Goal: Transaction & Acquisition: Purchase product/service

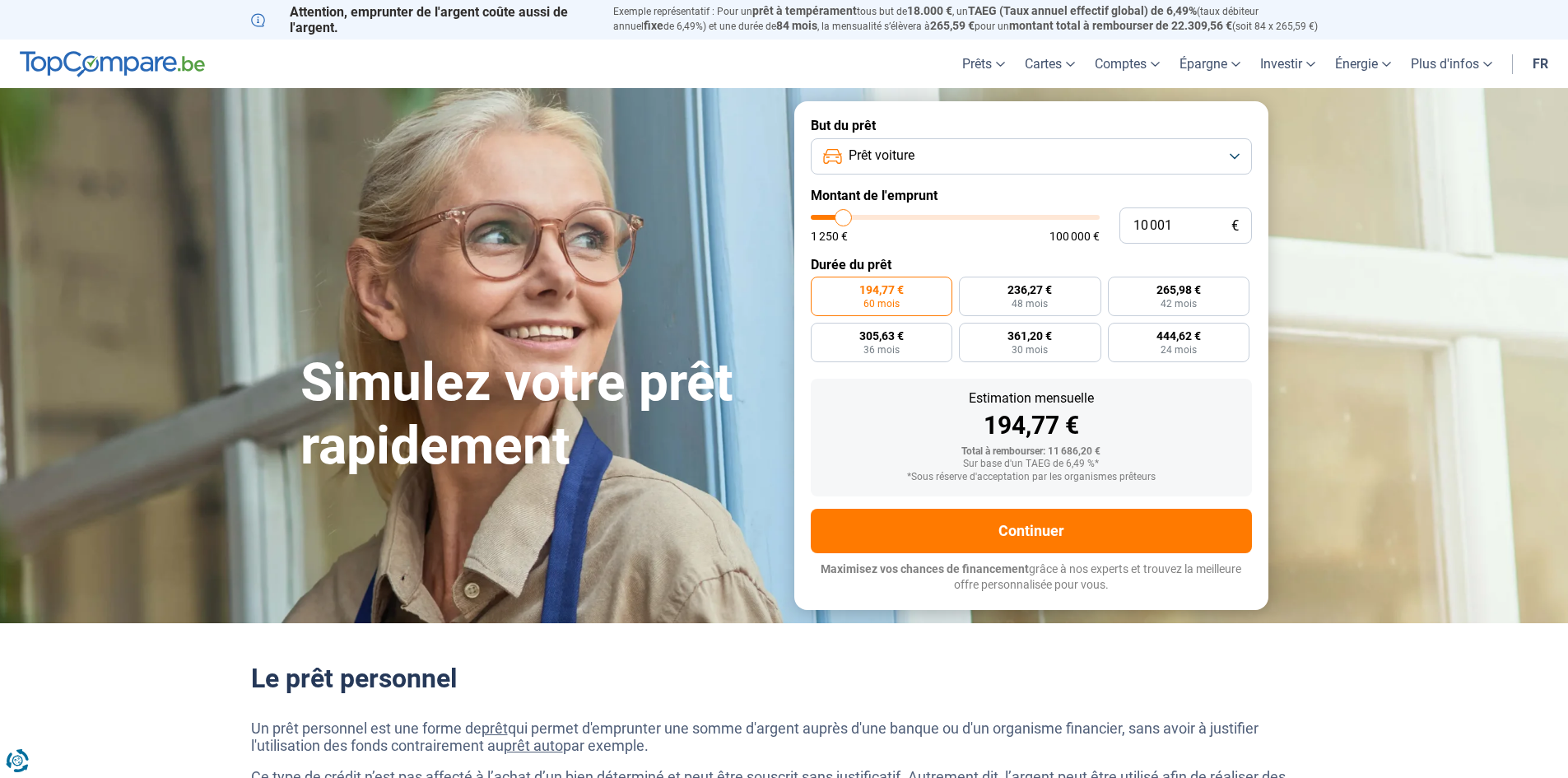
type input "11 500"
type input "11500"
type input "11 750"
type input "11750"
type input "12 750"
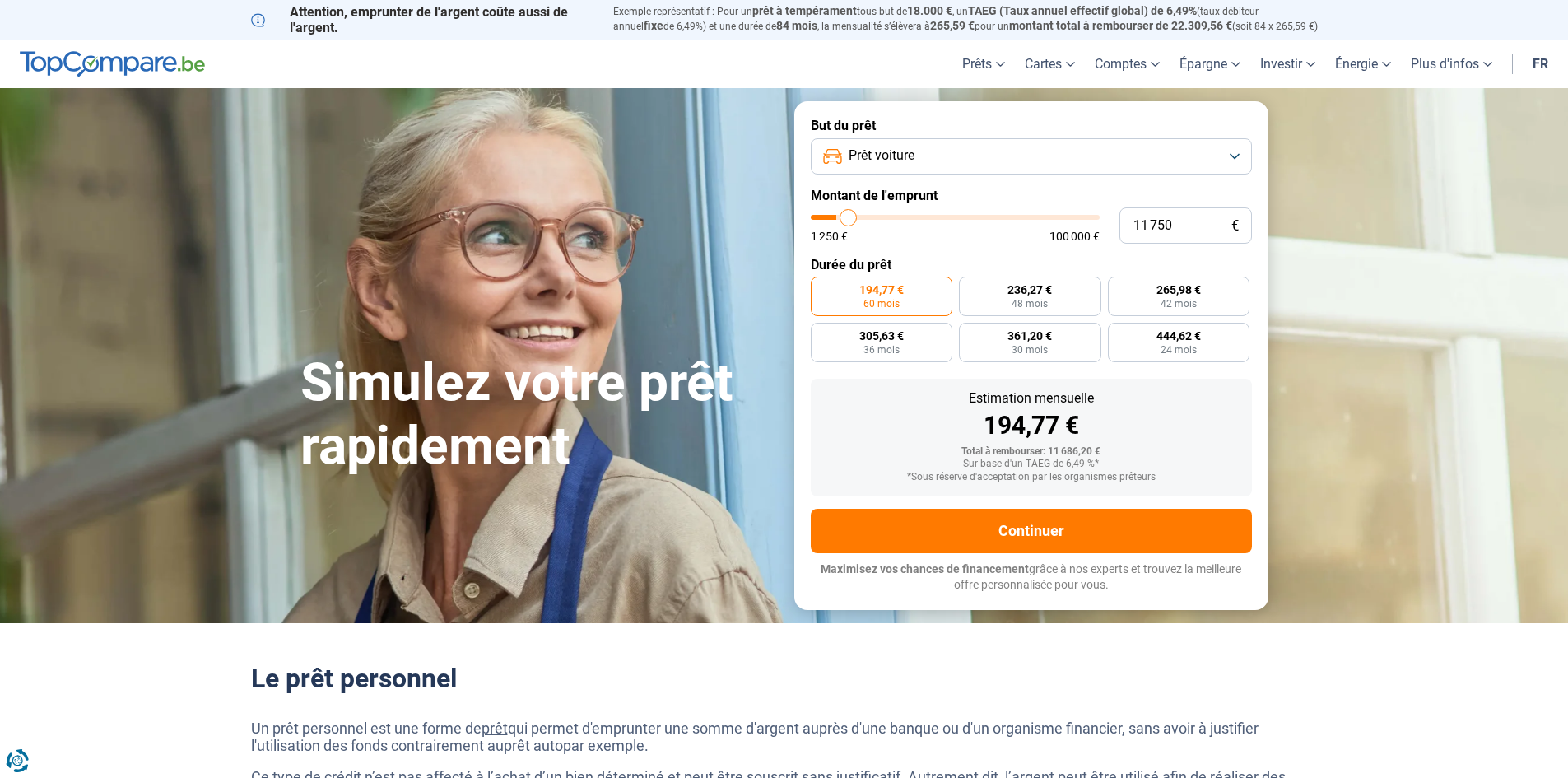
type input "12750"
type input "13 250"
type input "13250"
type input "15 000"
type input "15000"
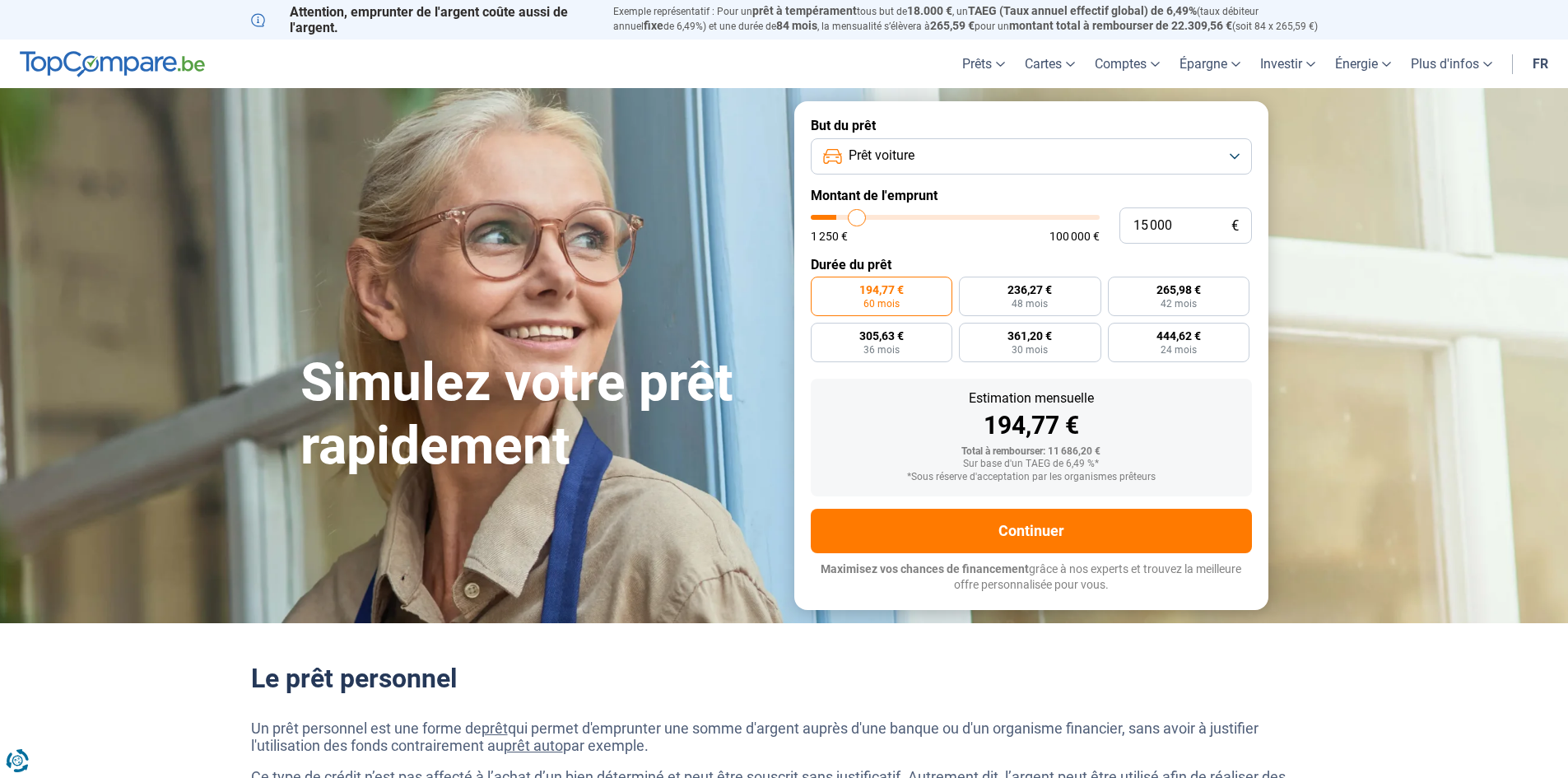
type input "19 000"
type input "19000"
type input "26 250"
type input "26250"
type input "29 750"
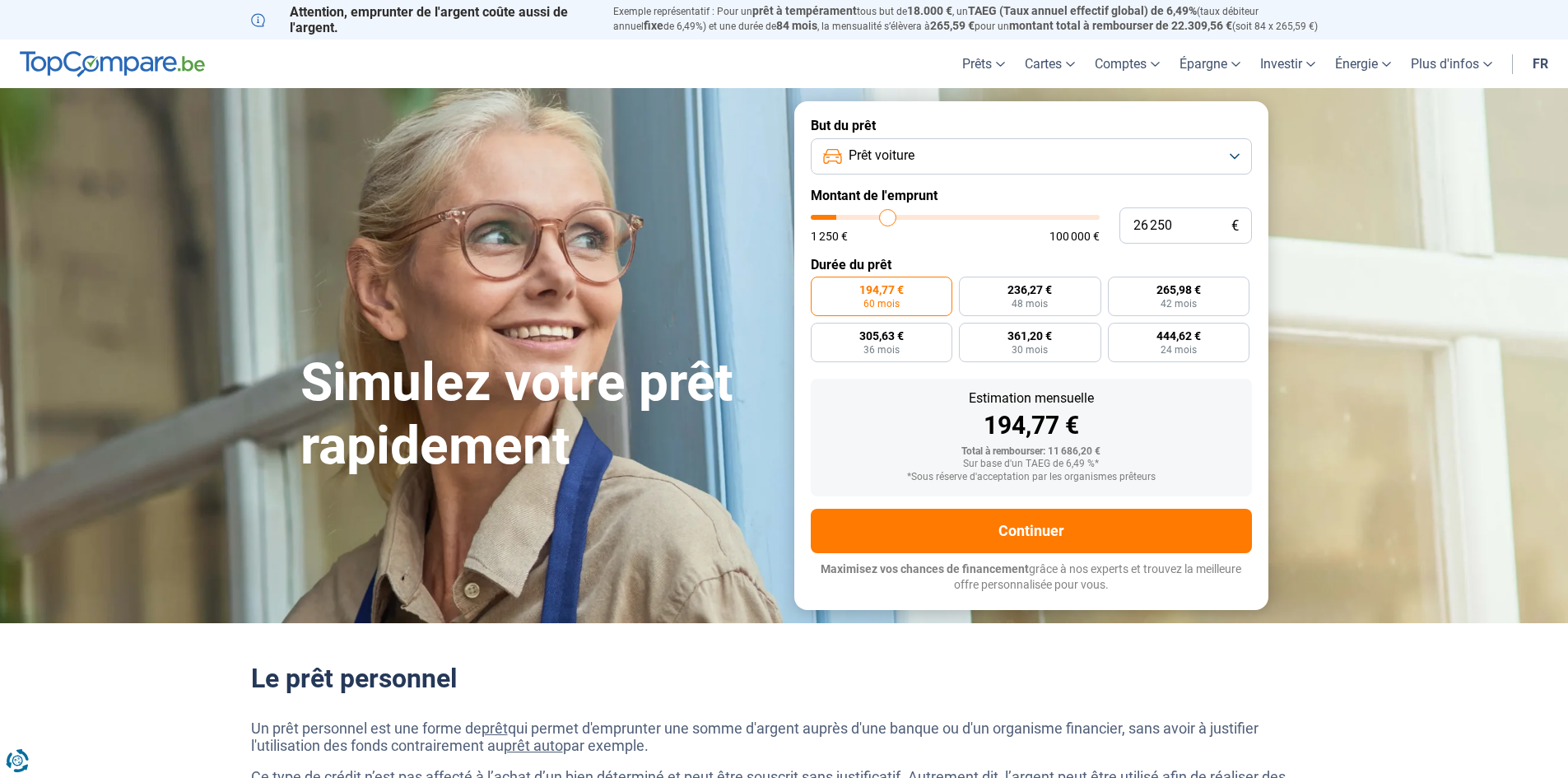
type input "29750"
type input "31 750"
type input "31750"
type input "32 000"
type input "32000"
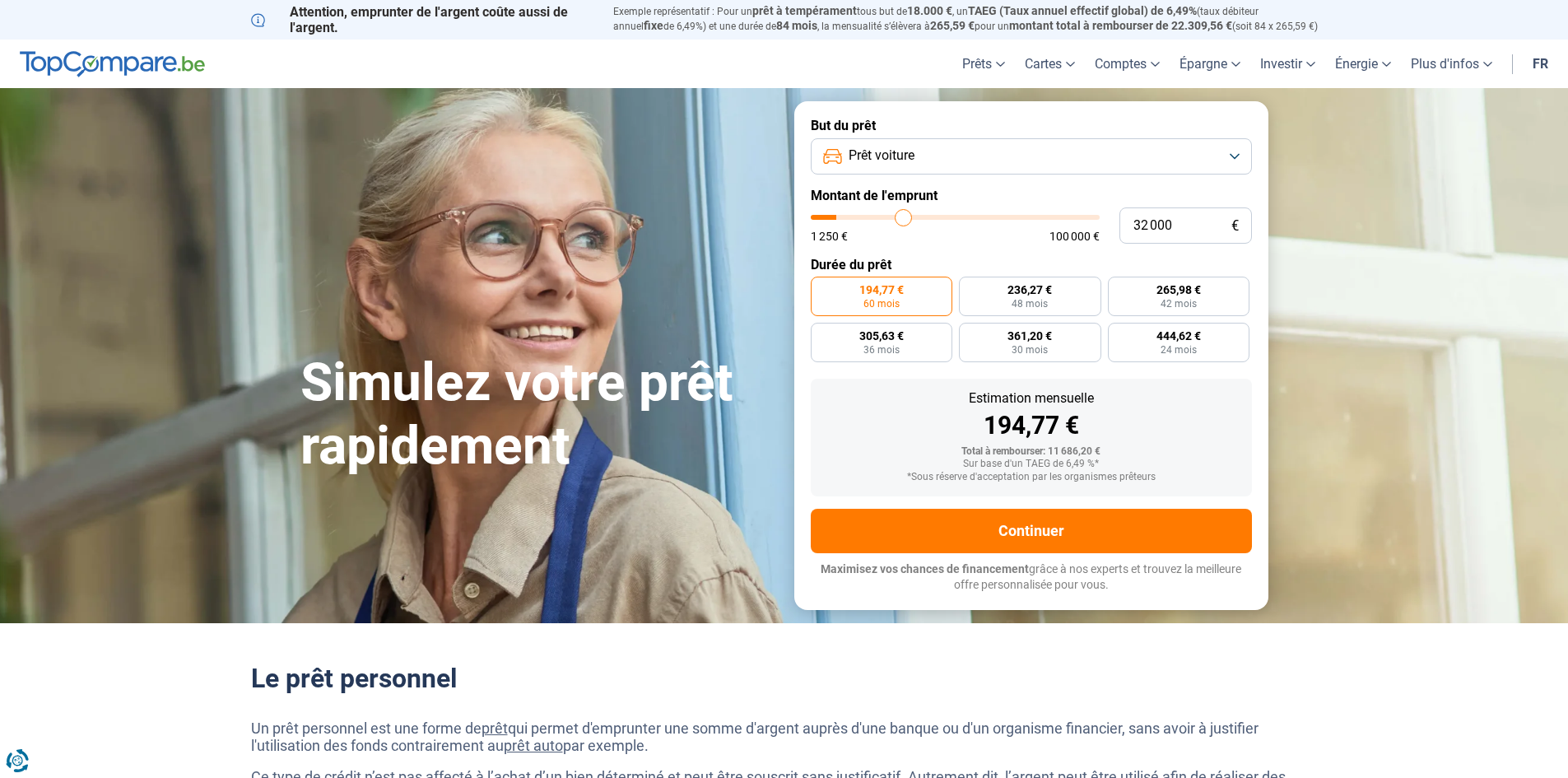
type input "32 500"
type input "32500"
type input "34 250"
type input "34250"
type input "35 750"
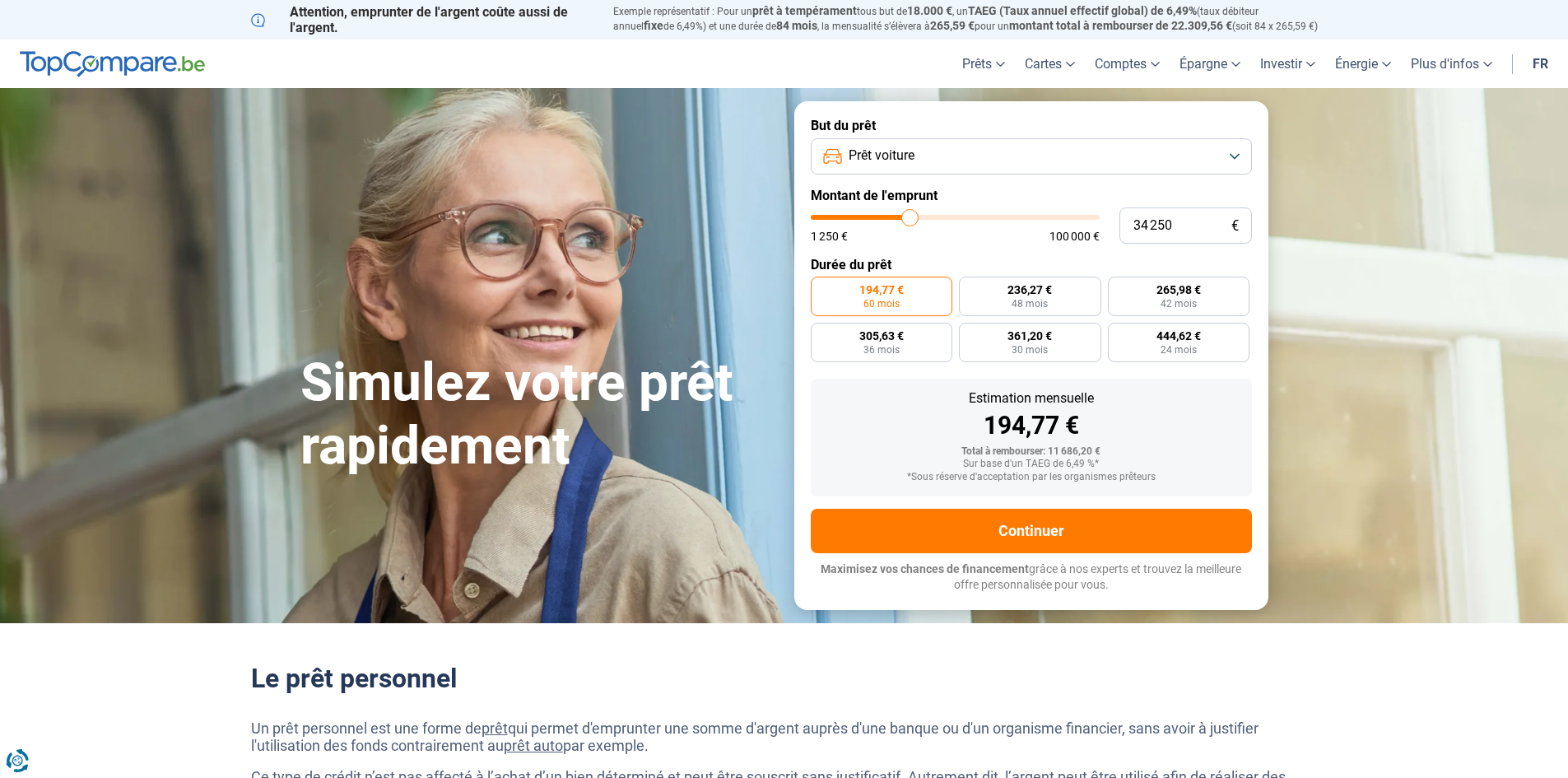
type input "35750"
type input "36 250"
type input "36250"
type input "36 500"
type input "36500"
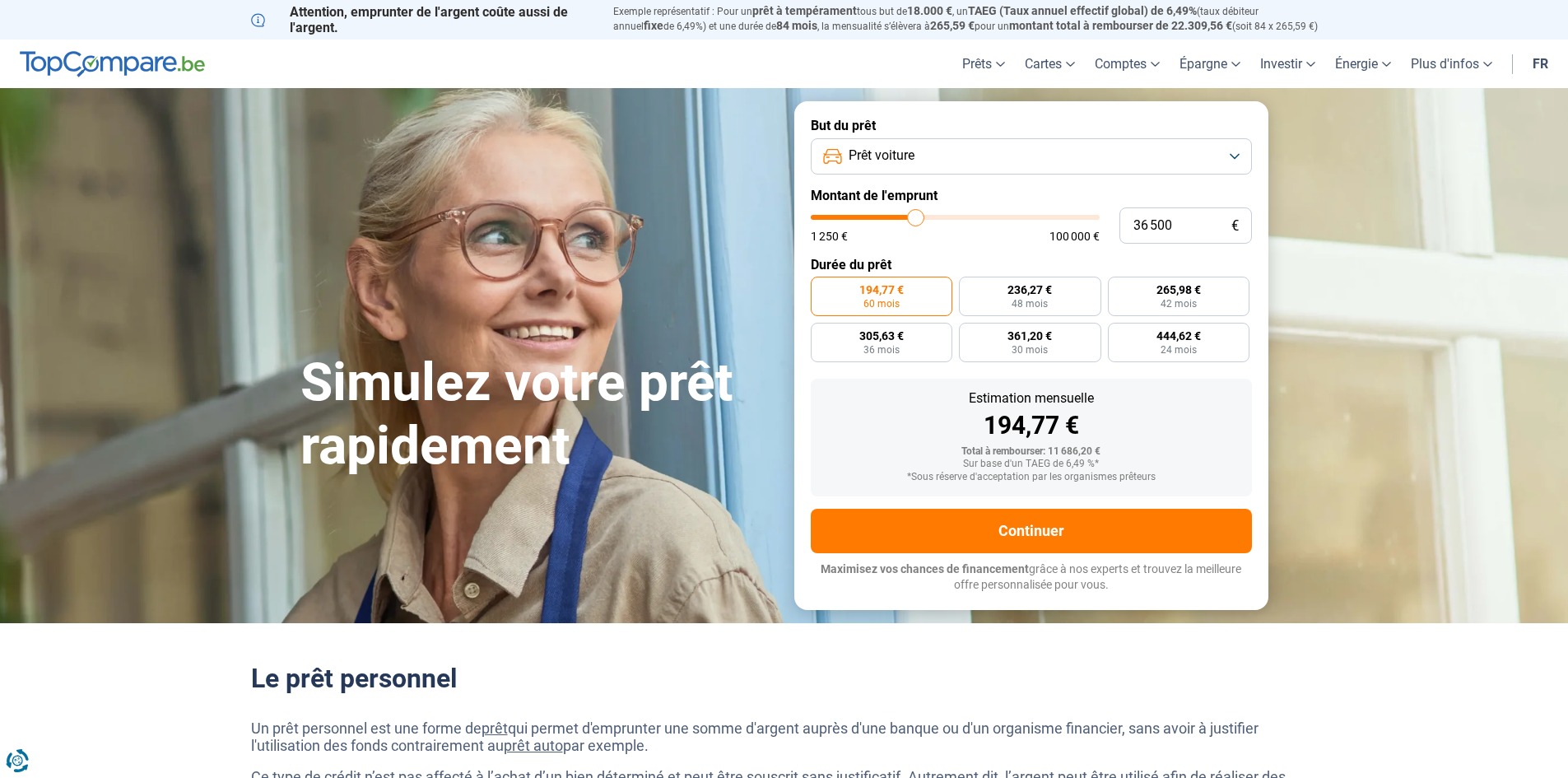
type input "36 750"
type input "36750"
type input "39 500"
type input "39500"
type input "42 750"
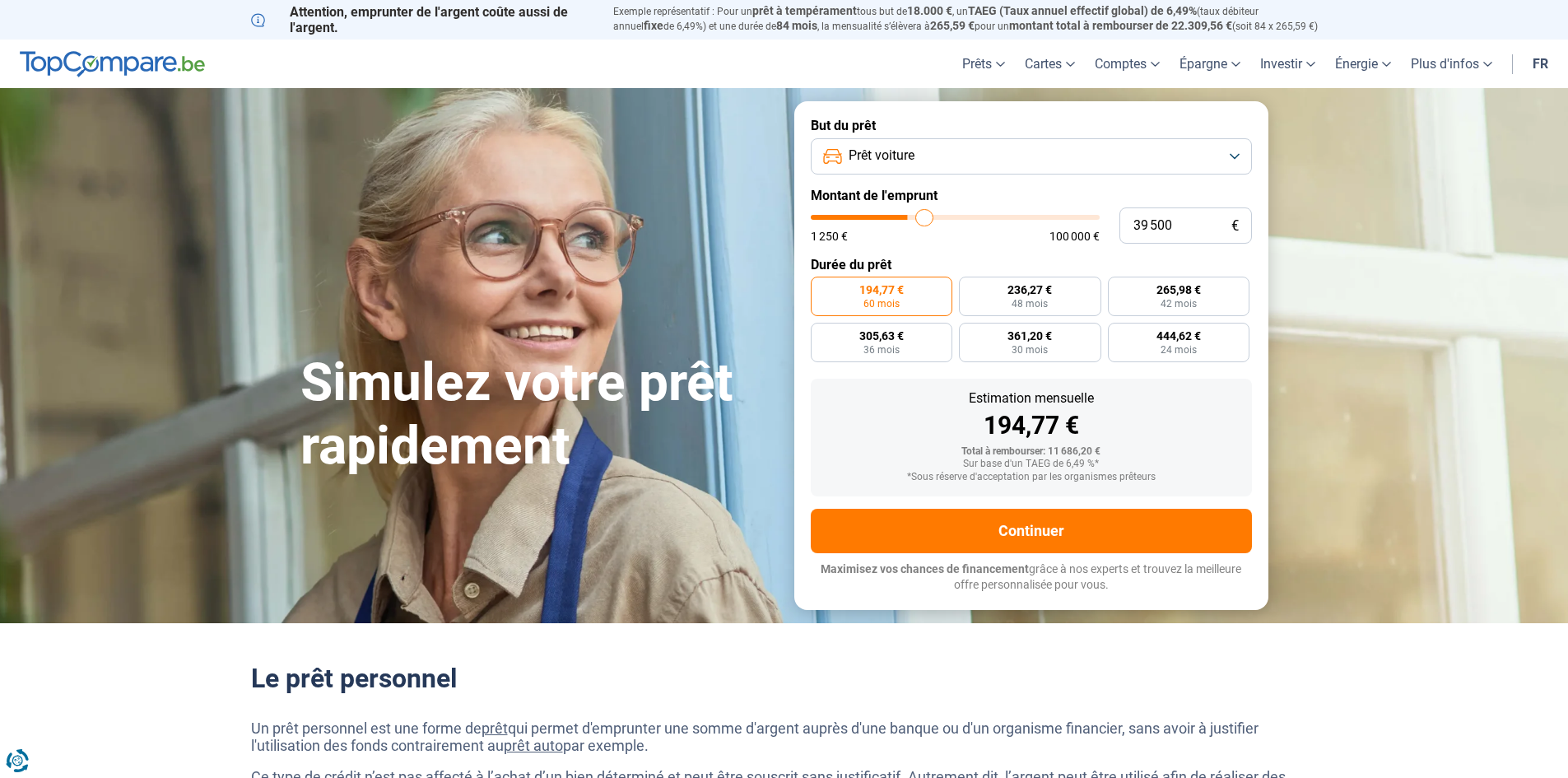
type input "42750"
type input "45 750"
type input "45750"
type input "46 500"
type input "46500"
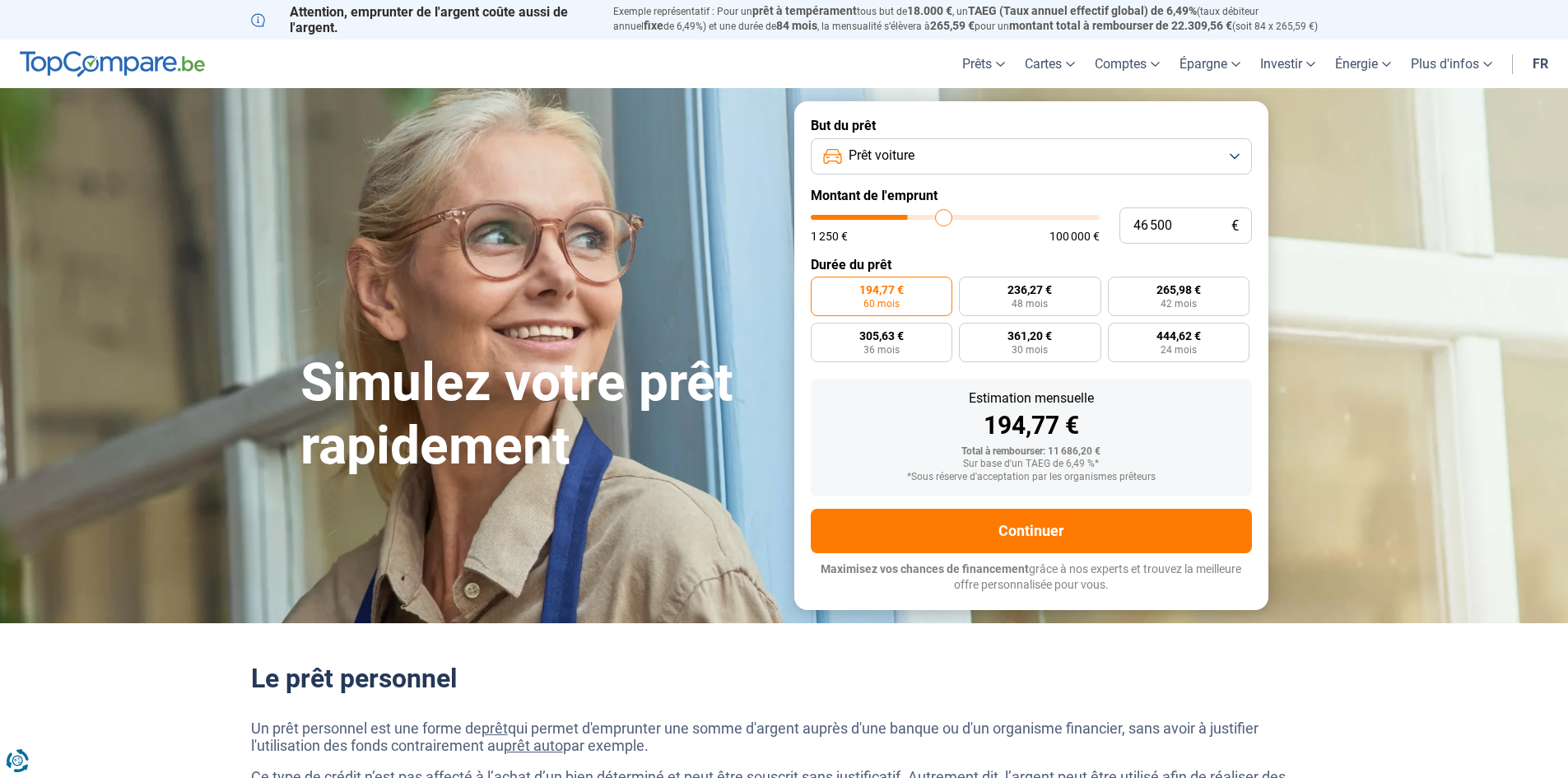
type input "46 750"
type input "46750"
type input "47 250"
type input "47250"
type input "49 500"
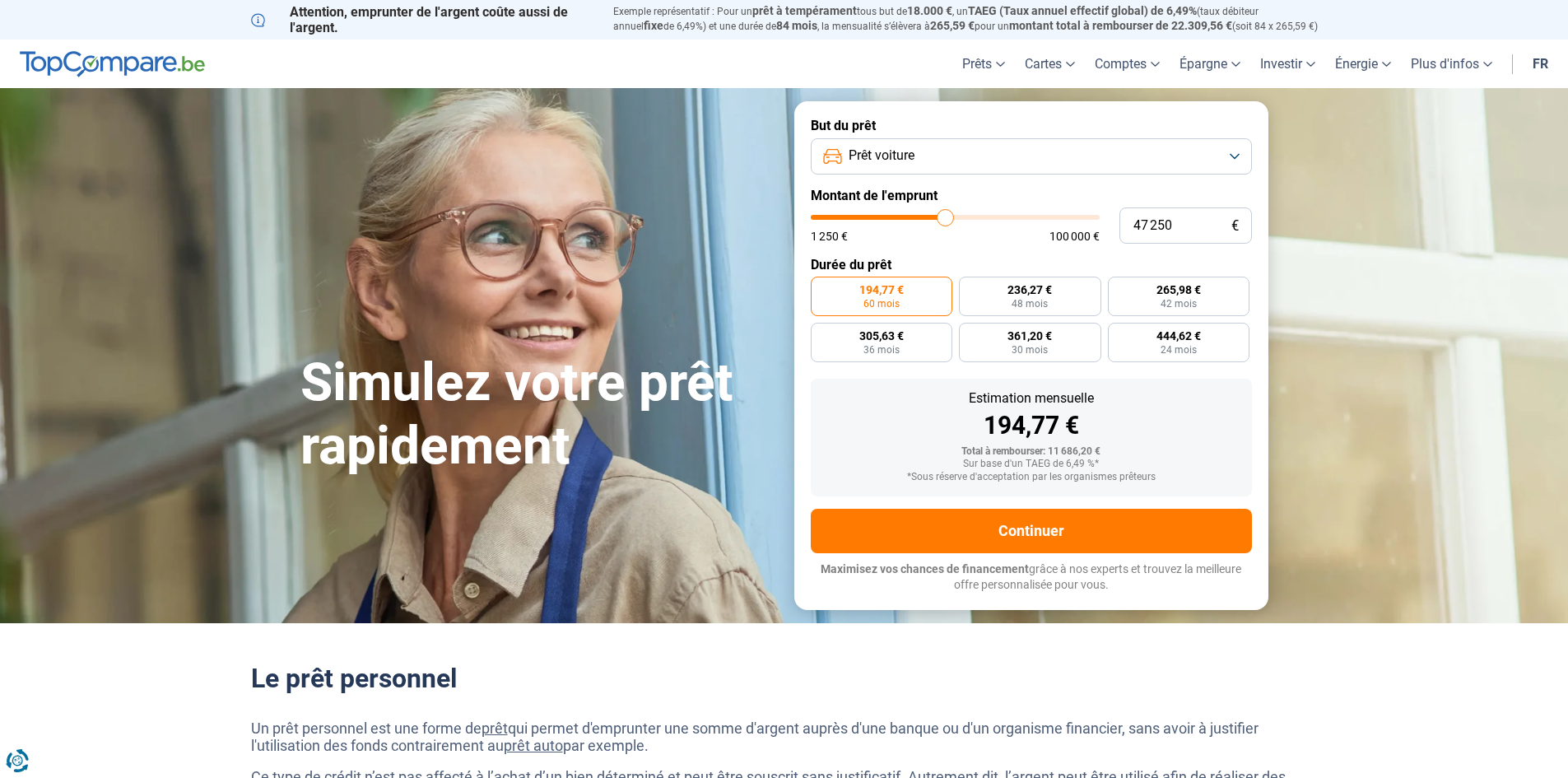
type input "49500"
type input "52 000"
type input "52000"
type input "54 250"
type input "54250"
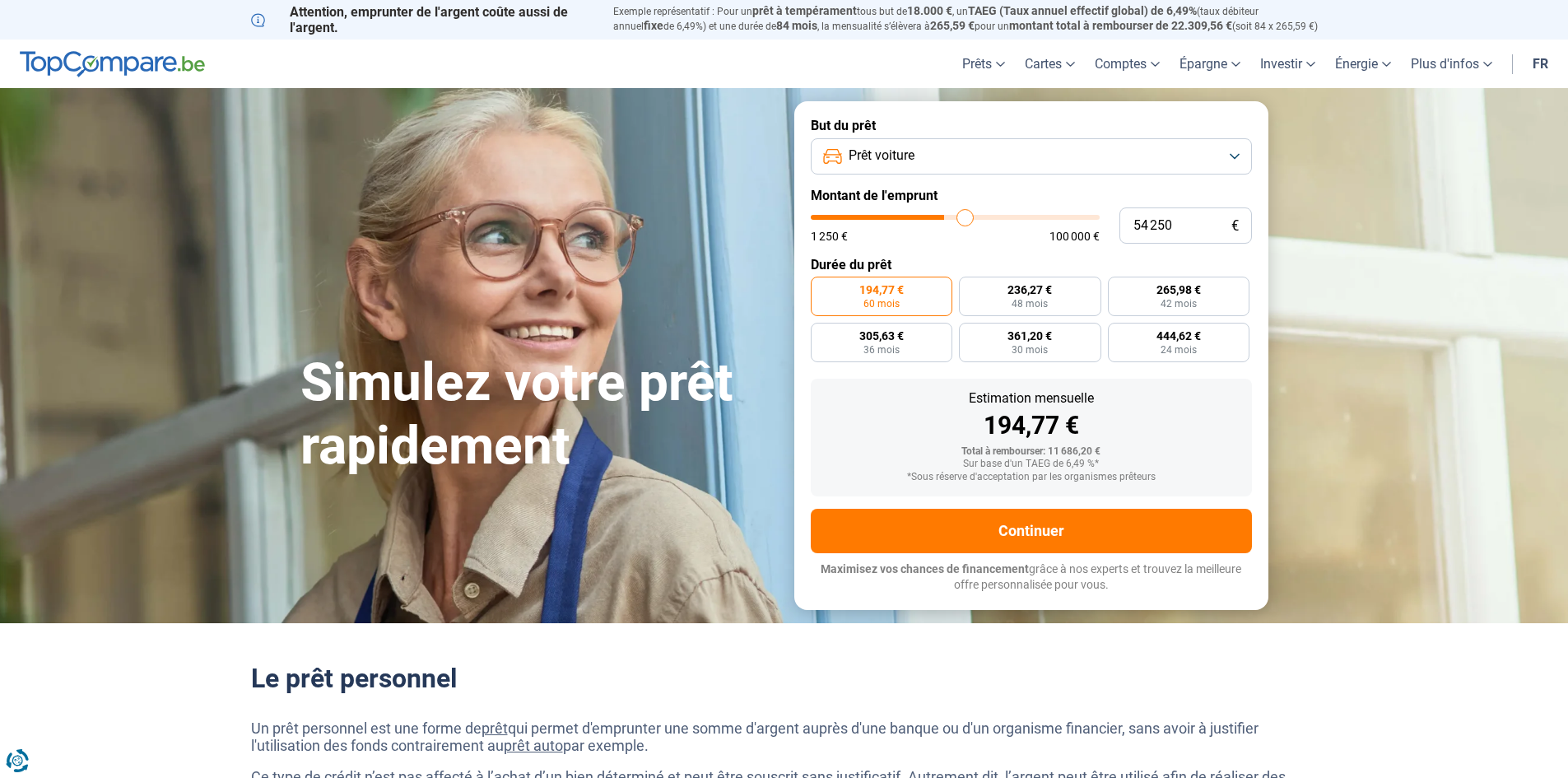
type input "54 500"
type input "54500"
type input "55 750"
type input "55750"
type input "57 500"
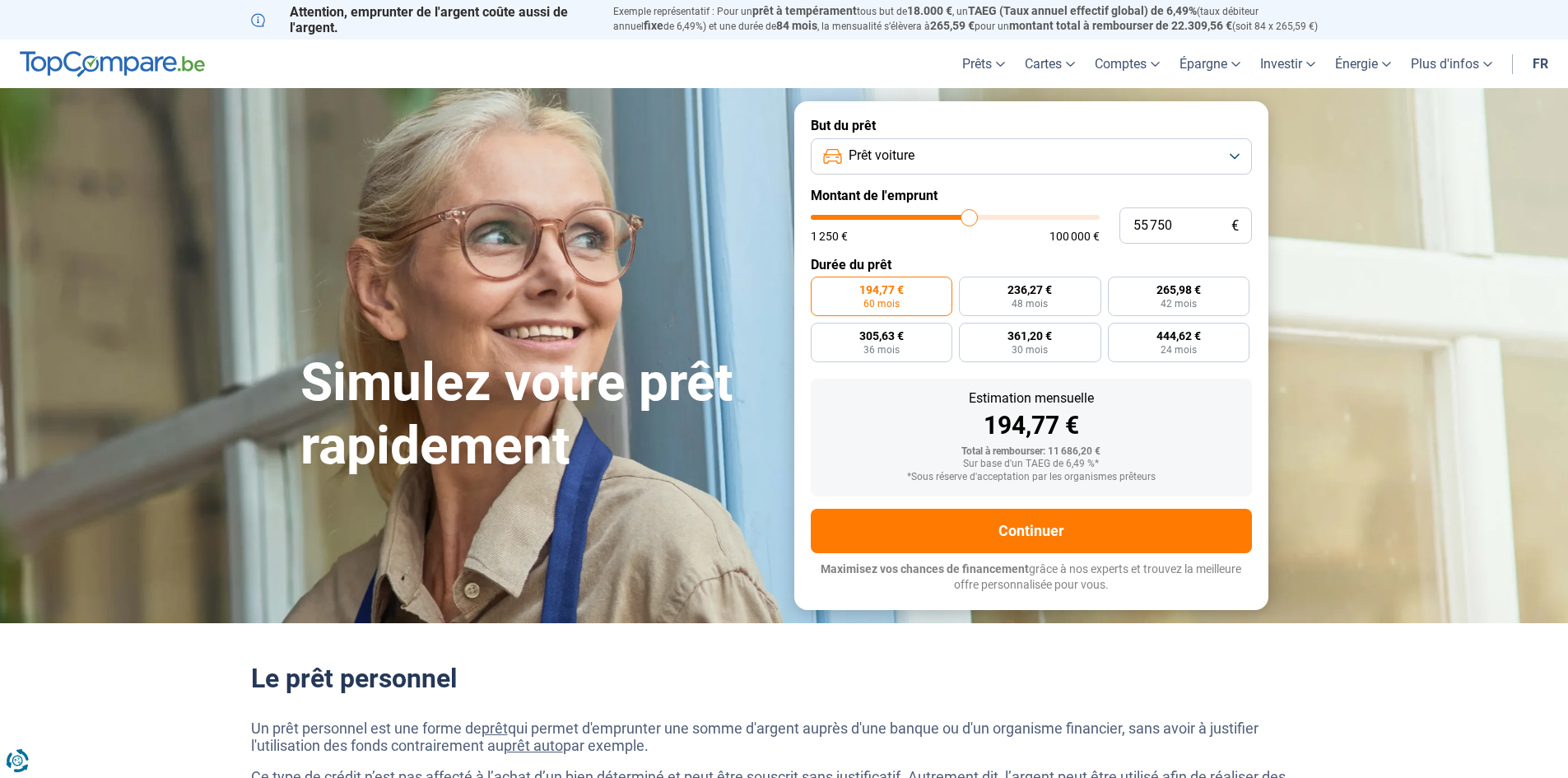
type input "57500"
type input "60 000"
type input "60000"
type input "62 500"
type input "62500"
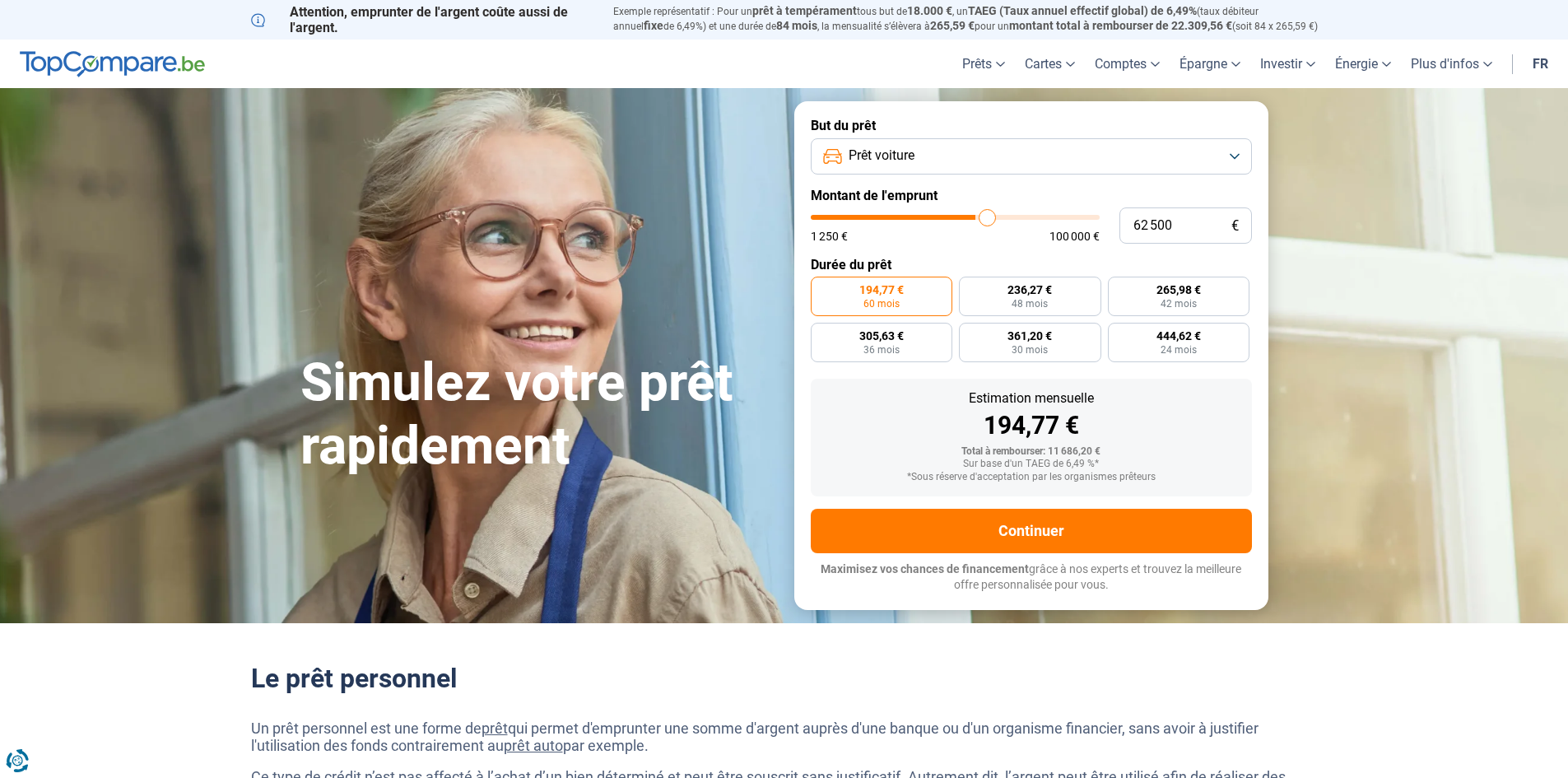
type input "64 250"
type input "64250"
type input "65 000"
type input "65000"
type input "66 000"
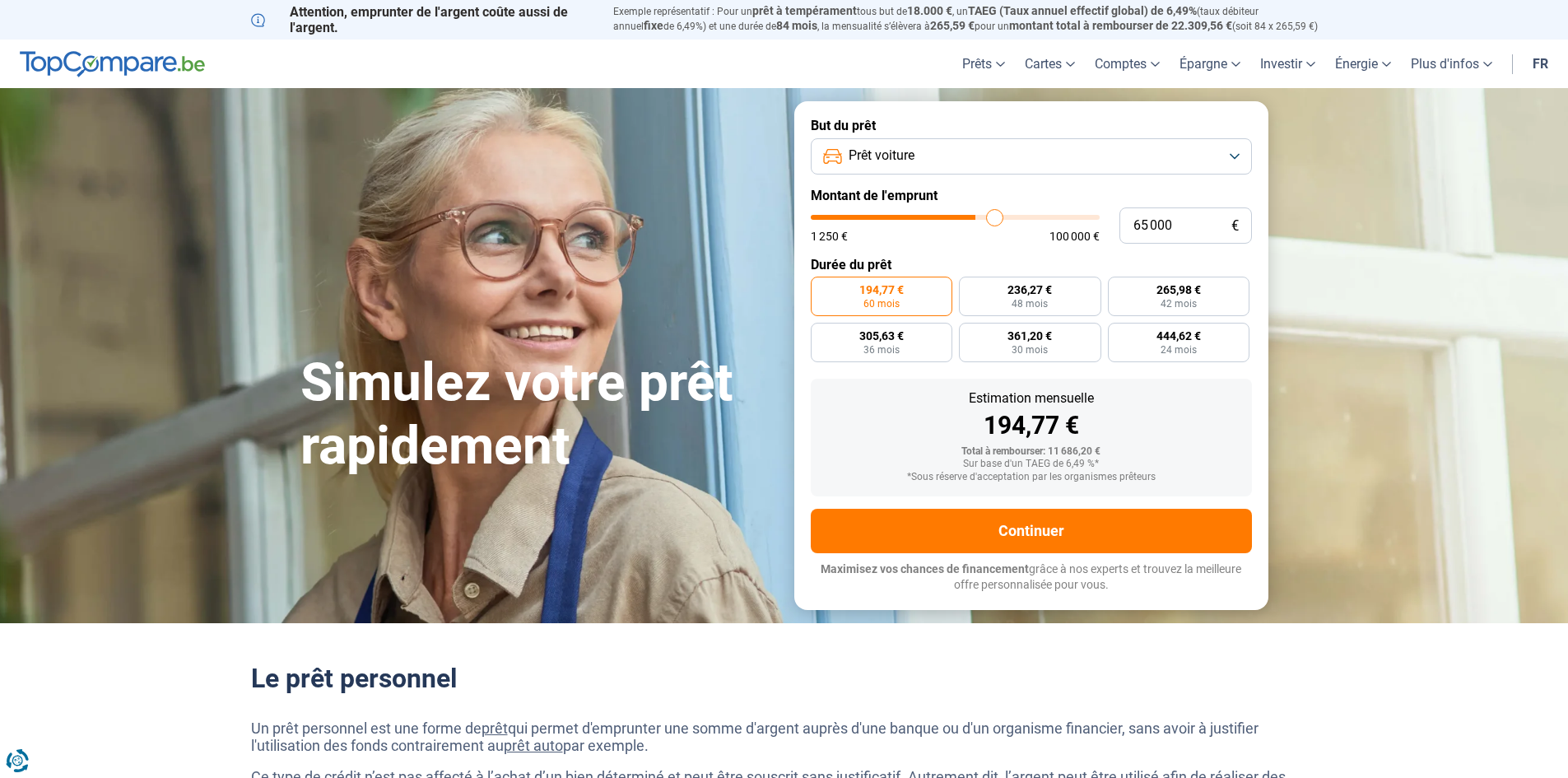
type input "66000"
type input "66 750"
type input "66750"
type input "67 250"
type input "67250"
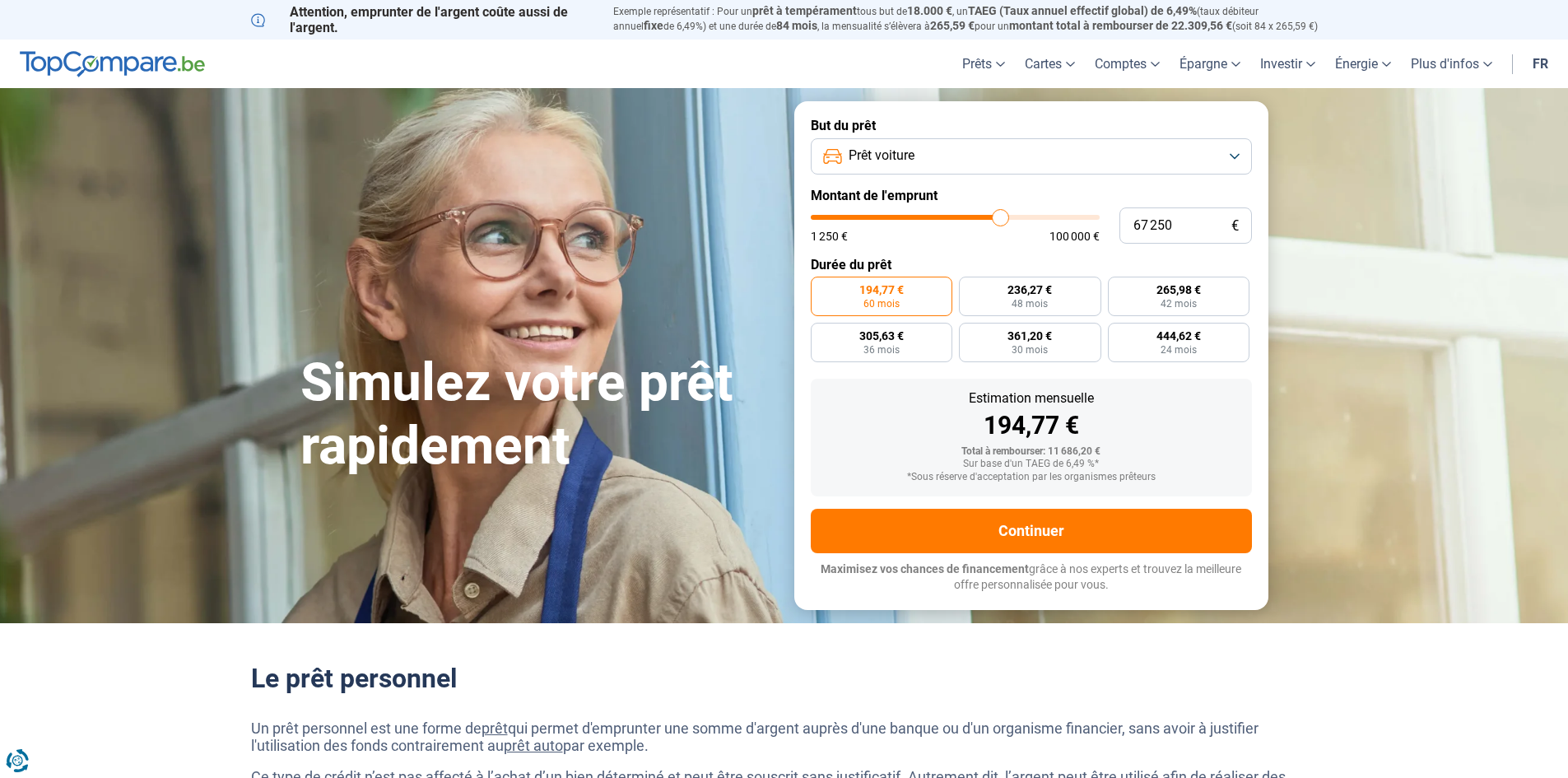
type input "67 500"
type input "67500"
type input "67 750"
type input "67750"
type input "69 000"
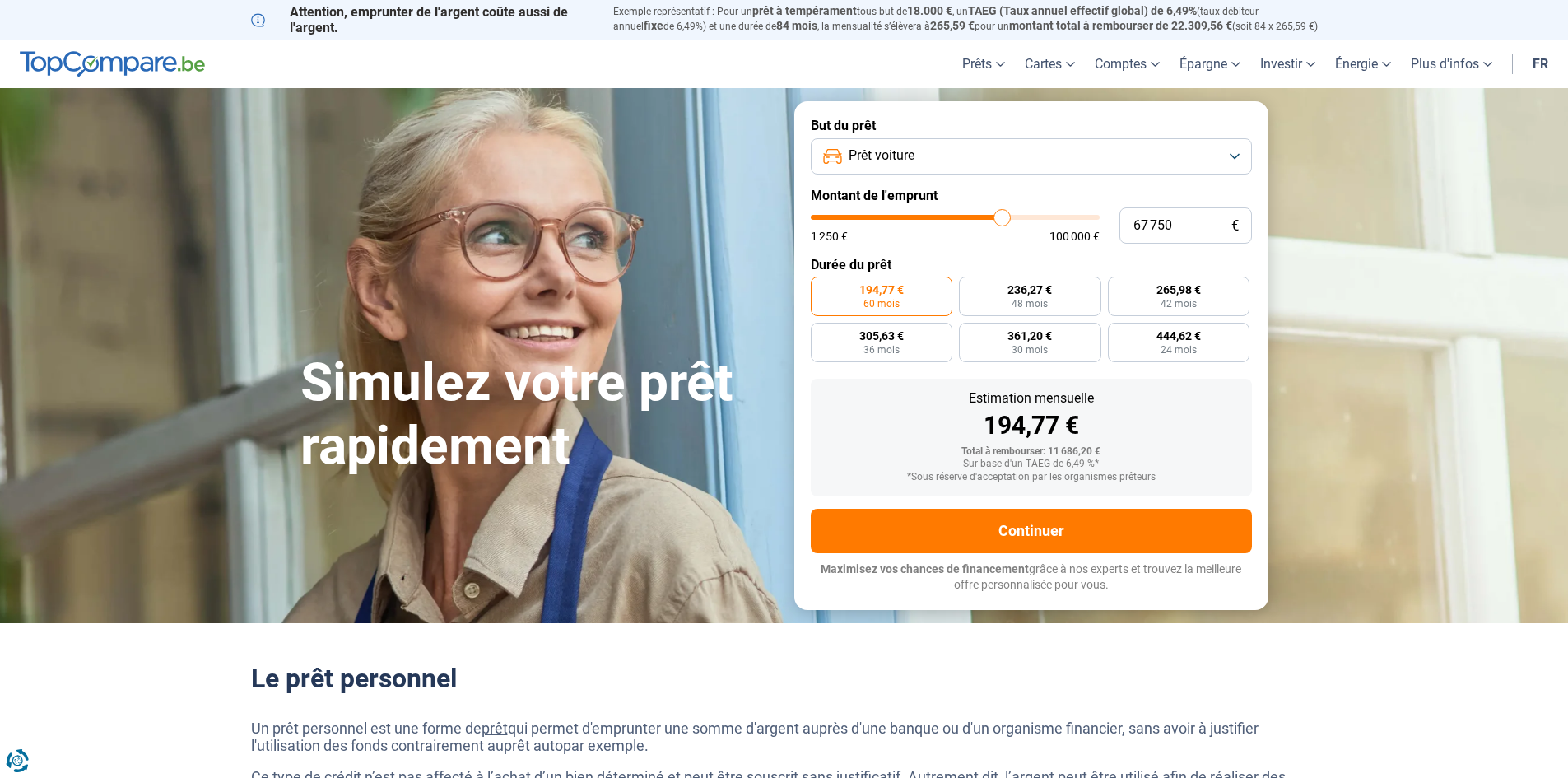
type input "69000"
type input "71 750"
type input "71750"
type input "75 750"
type input "75750"
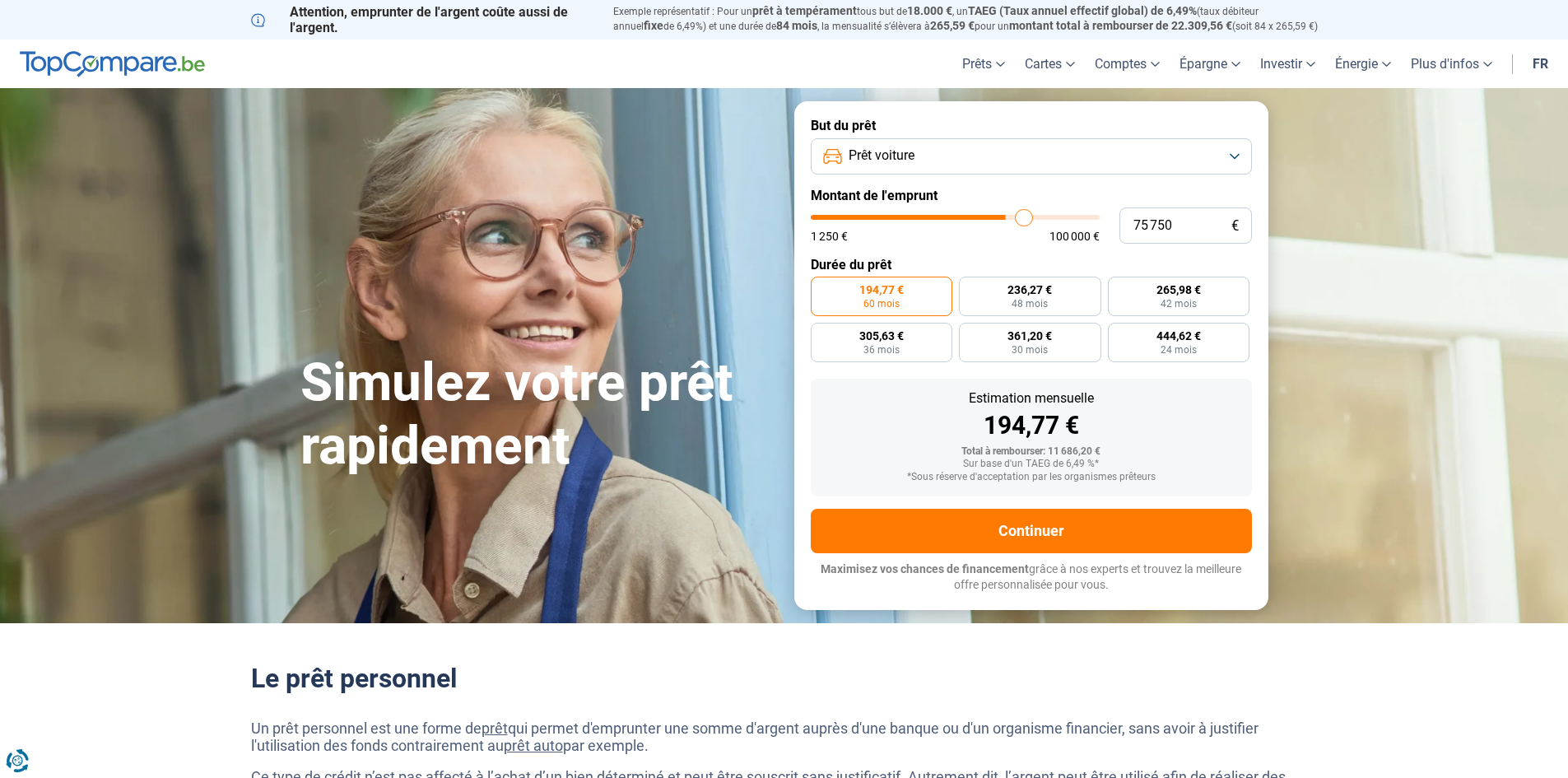
type input "79 250"
type input "79250"
type input "82 750"
type input "82750"
type input "86 000"
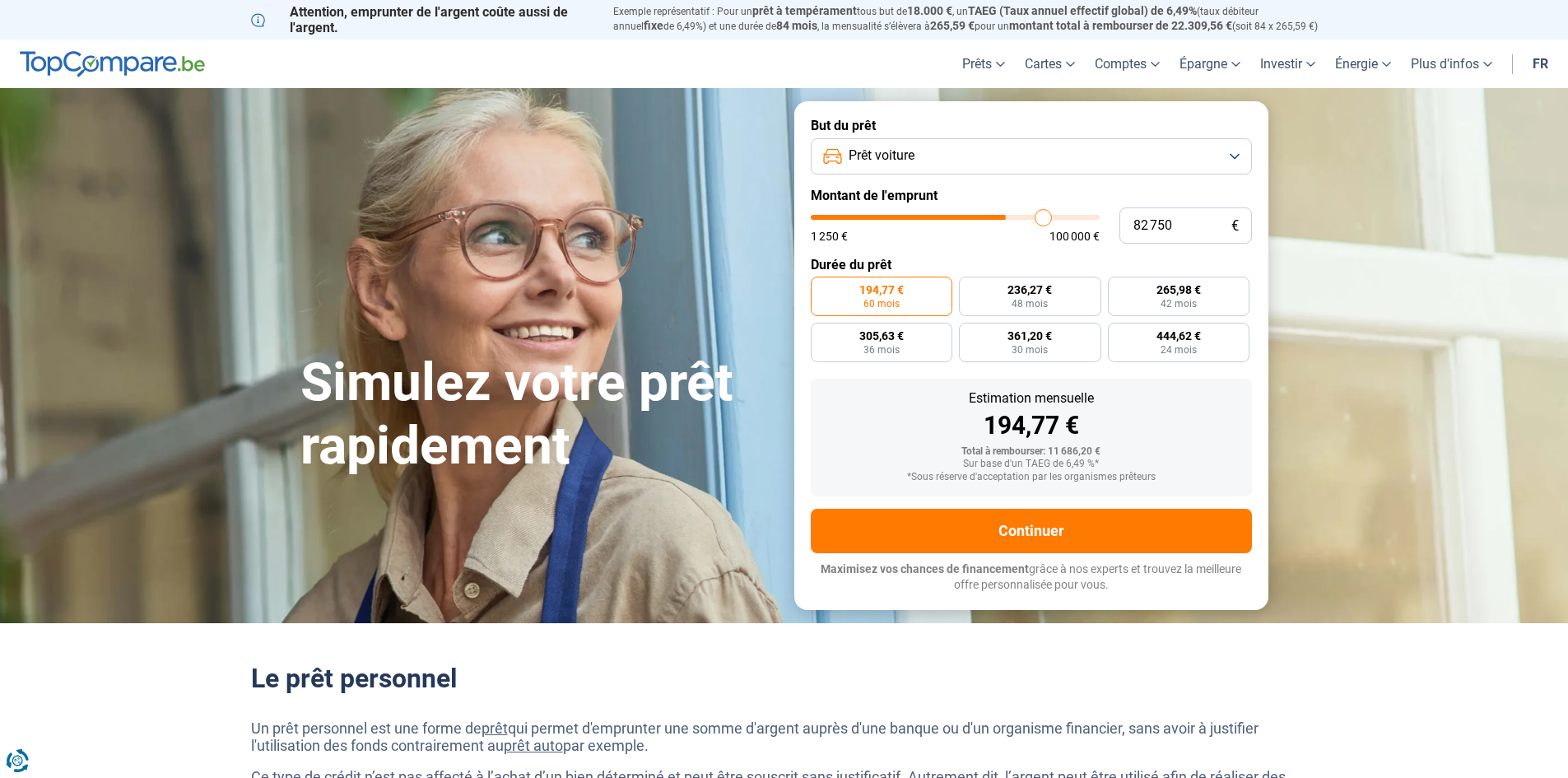
type input "86000"
type input "87 000"
type input "87000"
type input "87 250"
type input "87250"
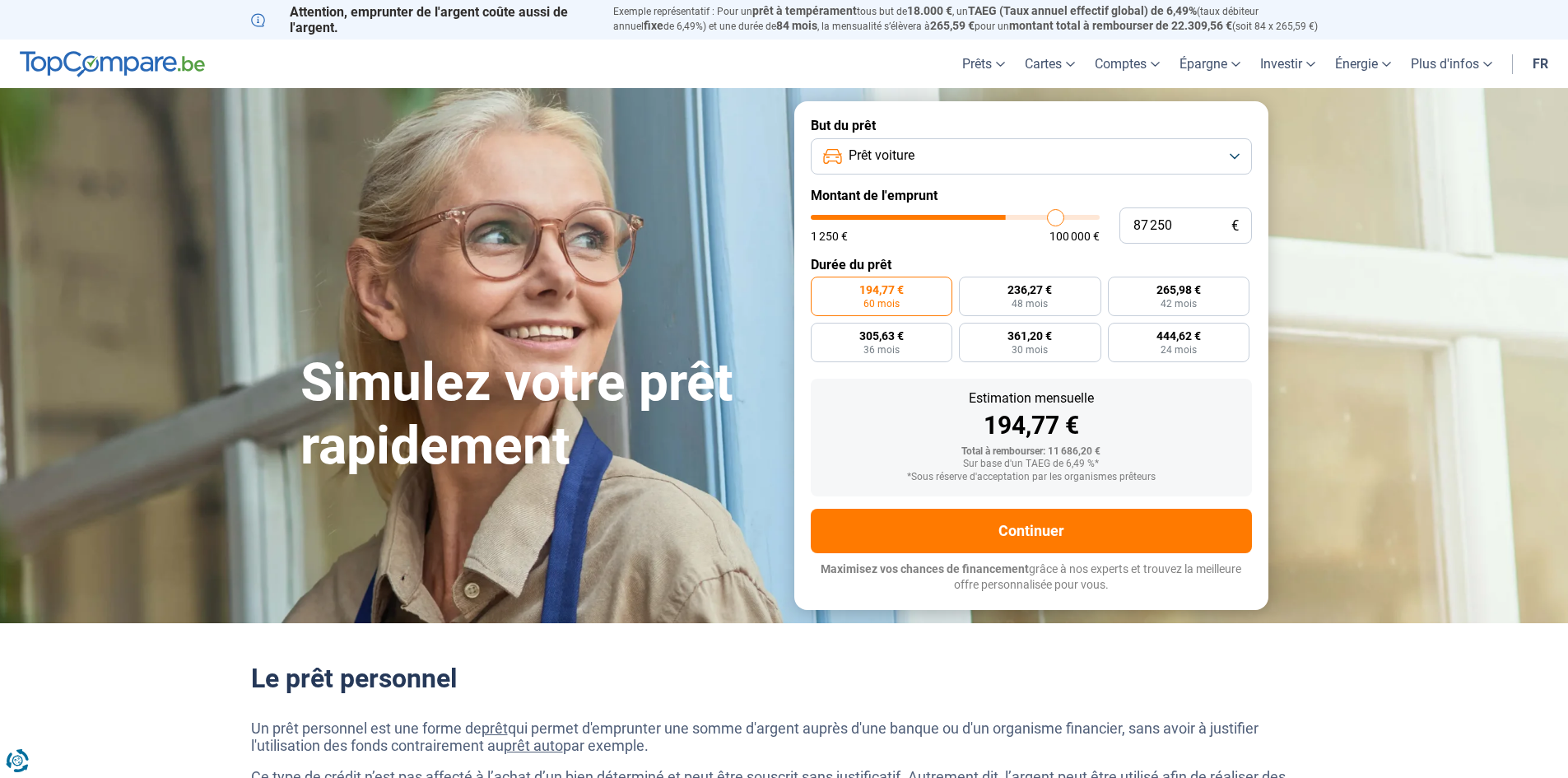
type input "87 500"
type input "87500"
type input "88 250"
type input "88250"
type input "89 000"
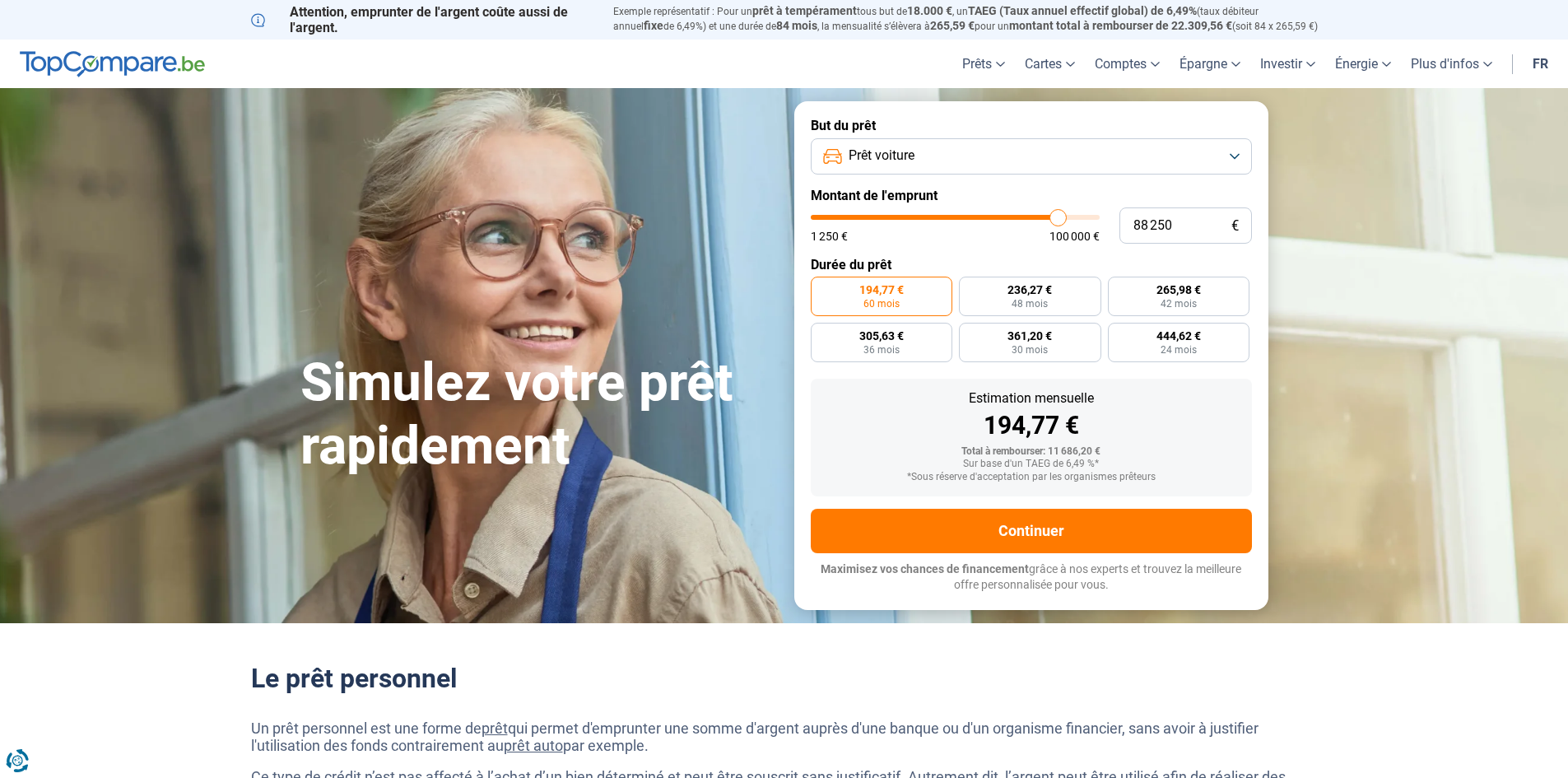
type input "89000"
type input "89 750"
type input "89750"
type input "90 000"
type input "90000"
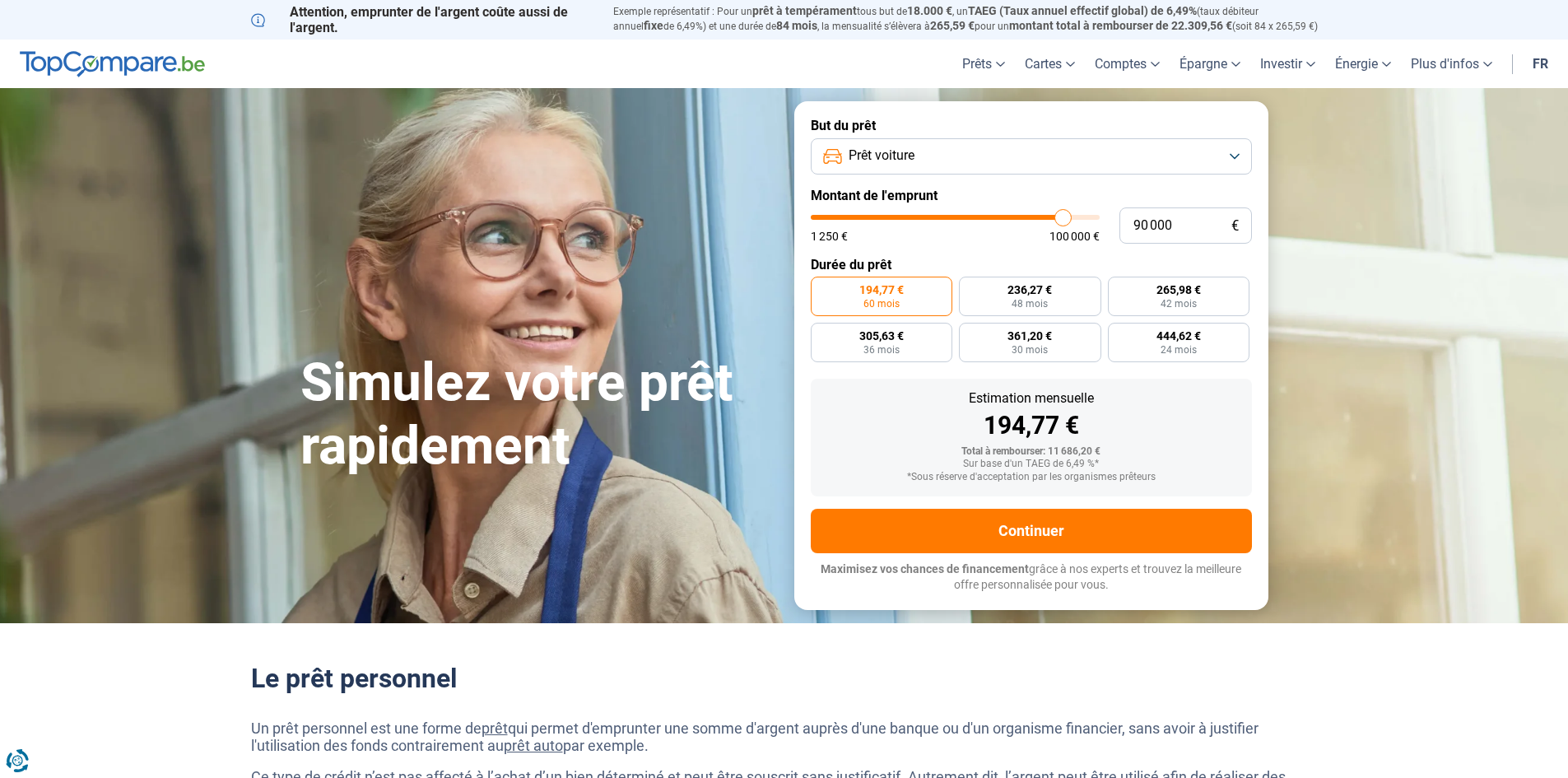
type input "90 500"
type input "90500"
type input "91 500"
type input "91500"
type input "91 750"
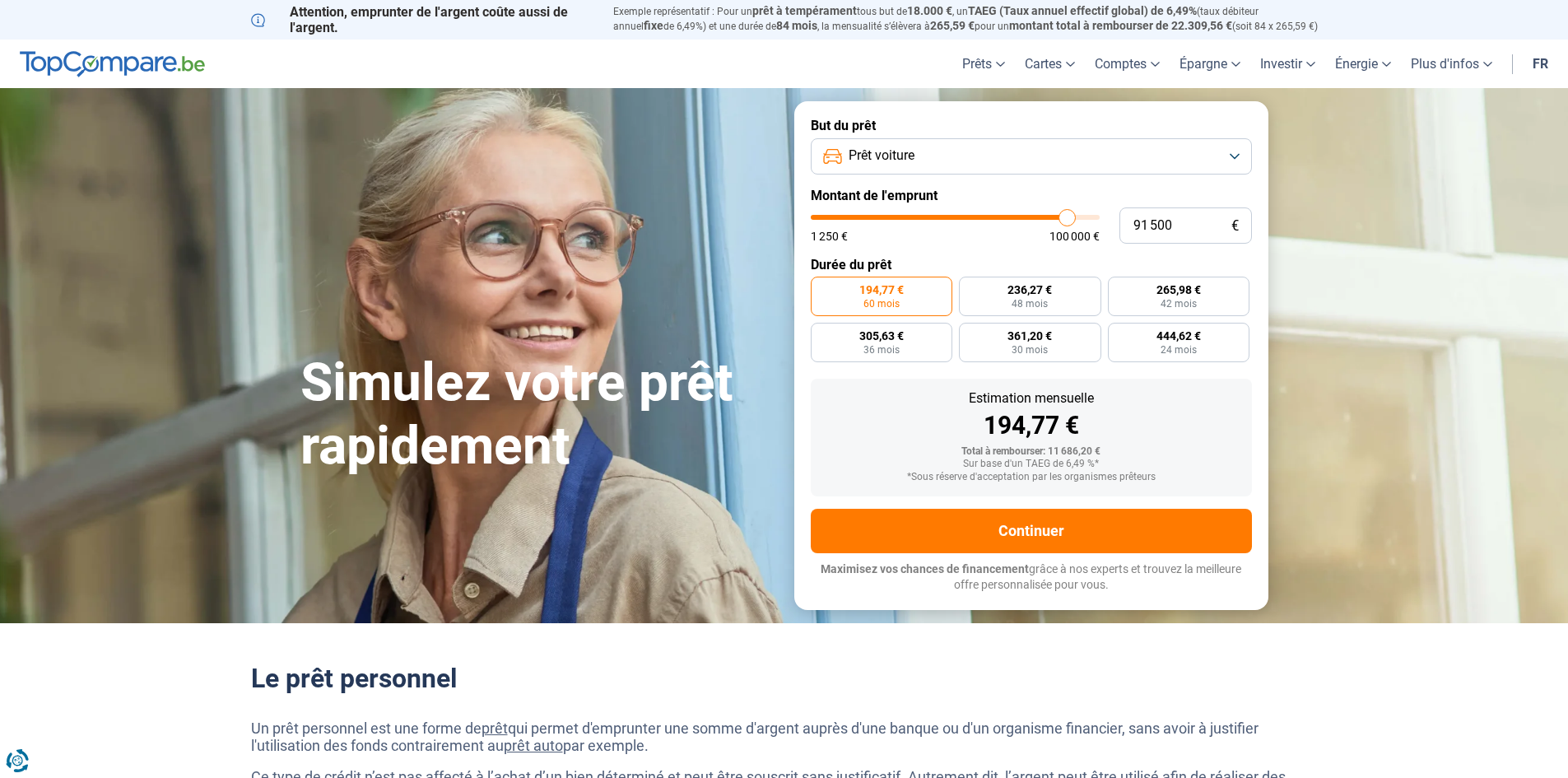
type input "91750"
type input "92 000"
type input "92000"
type input "92 500"
type input "92500"
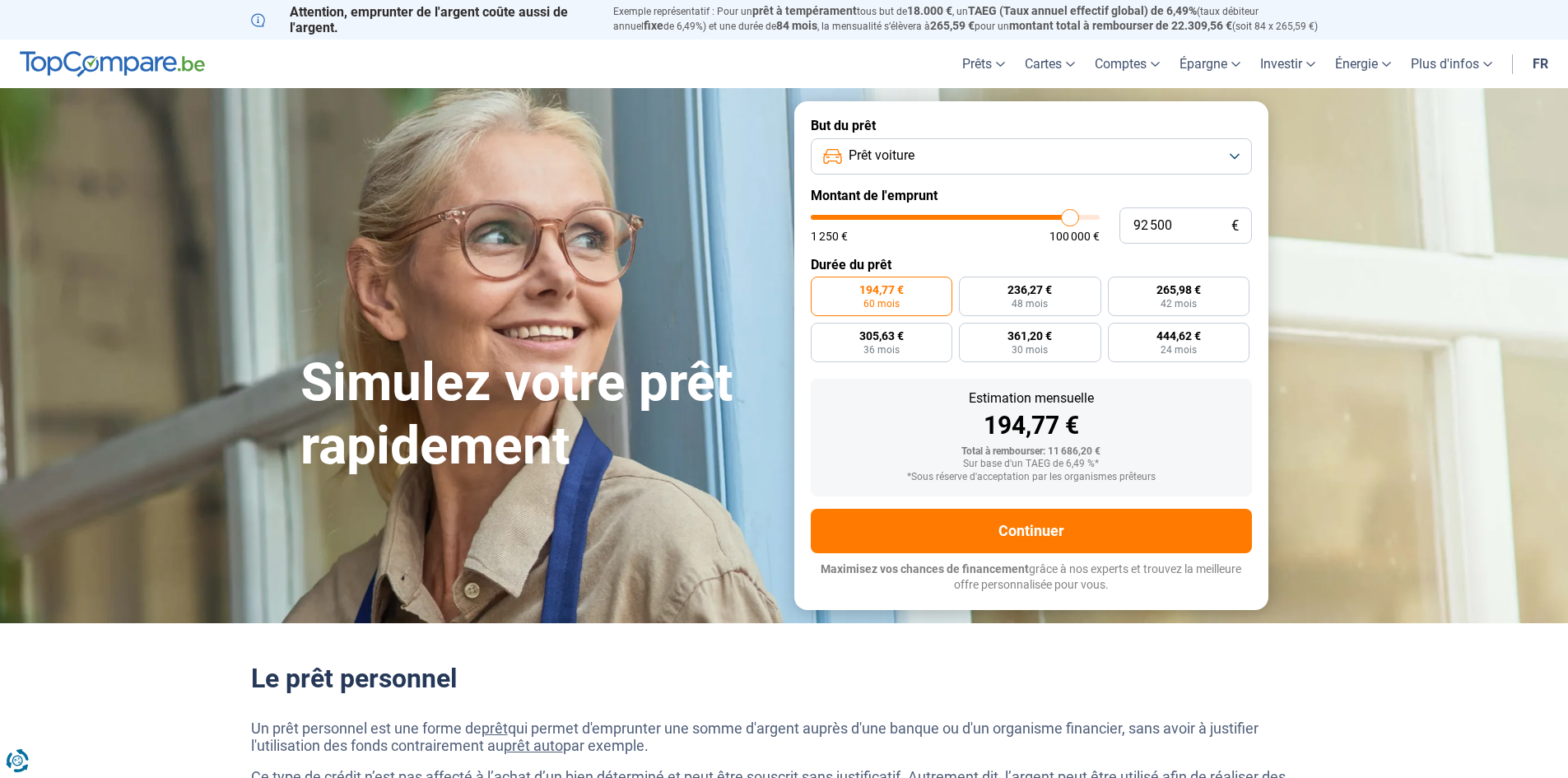
type input "93 250"
type input "93250"
type input "95 000"
type input "95000"
type input "97 750"
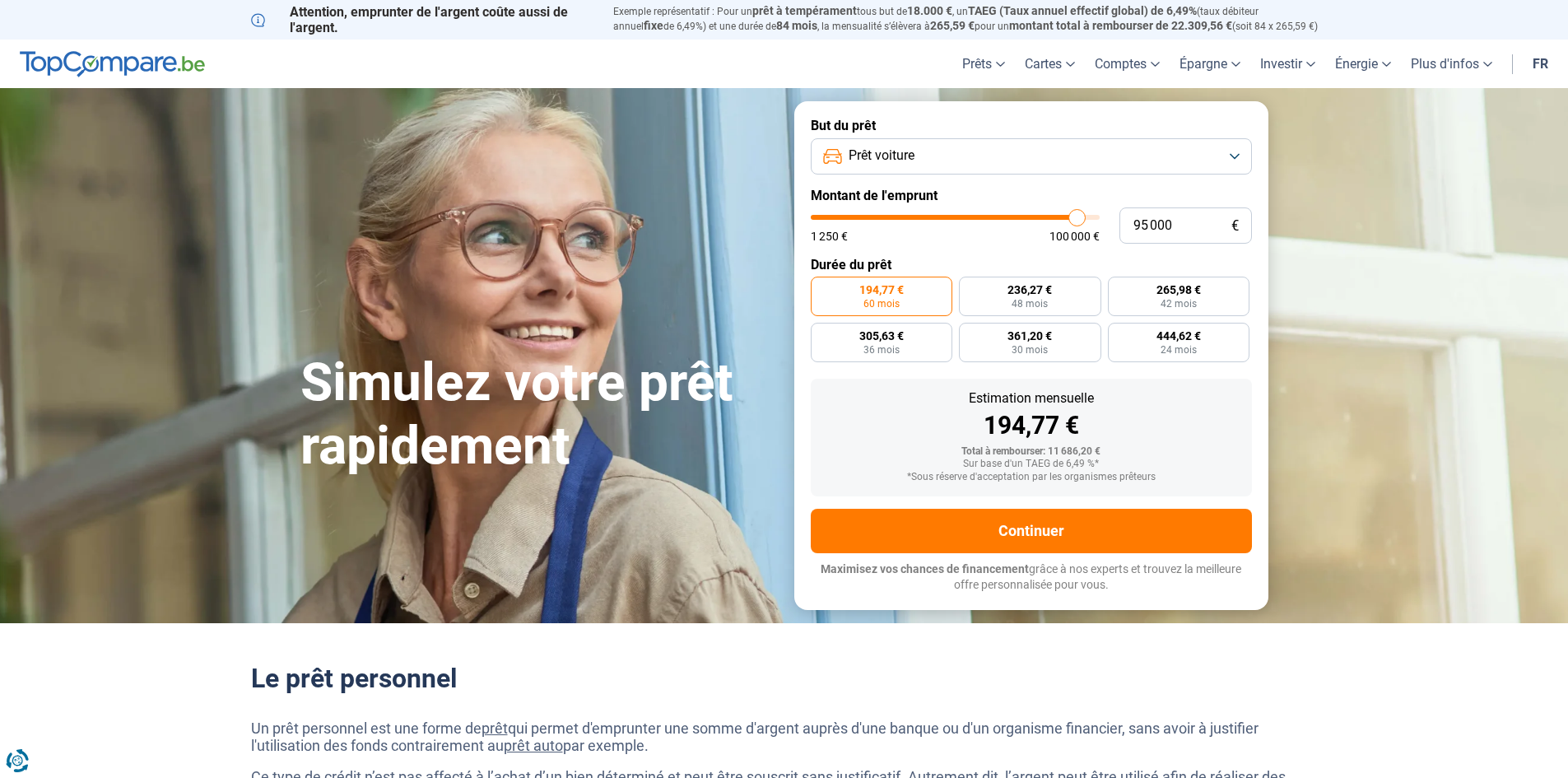
type input "97750"
type input "99 500"
type input "99500"
type input "100 000"
drag, startPoint x: 846, startPoint y: 220, endPoint x: 1118, endPoint y: 224, distance: 272.0
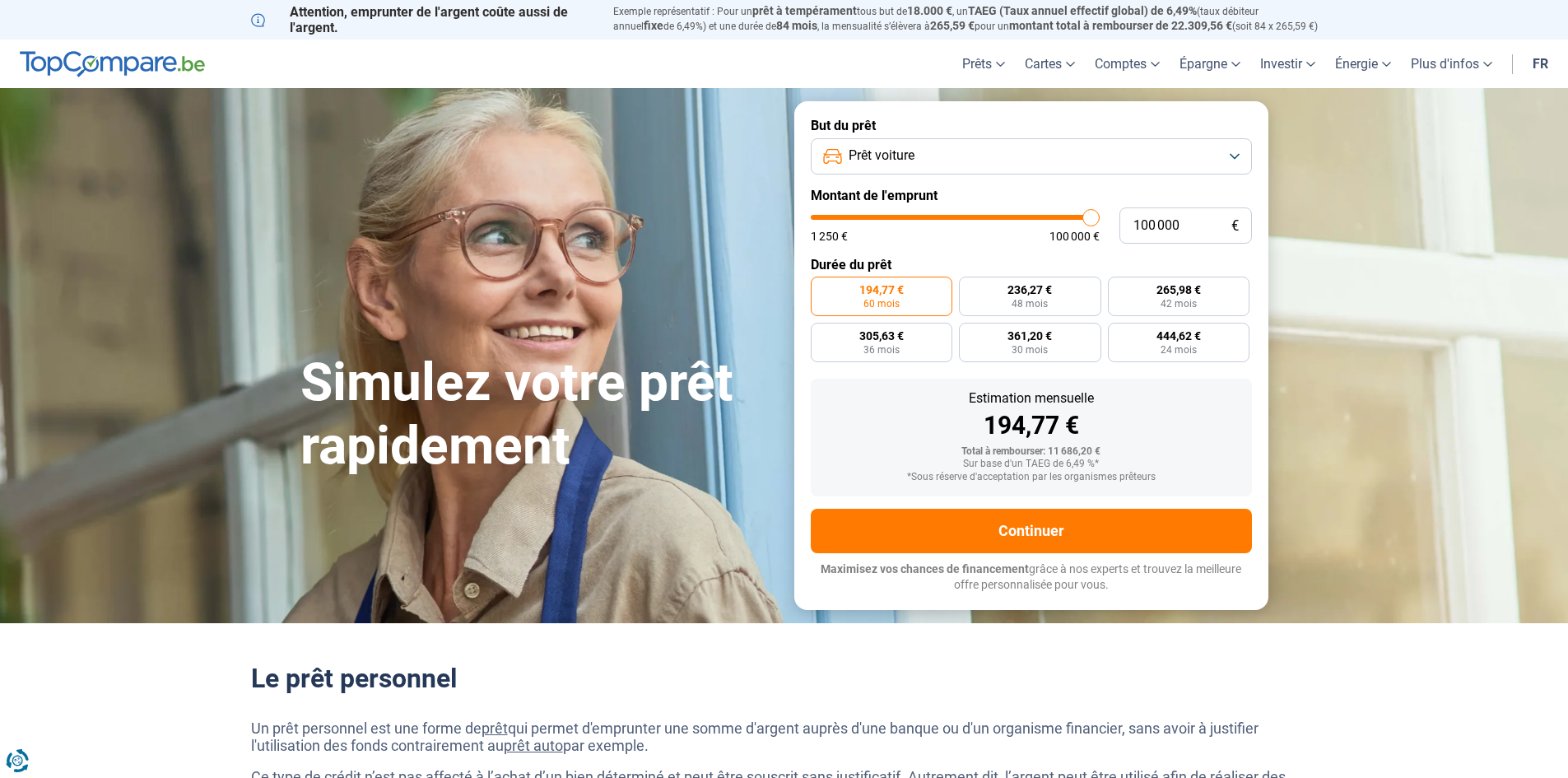
type input "100000"
click at [1099, 220] on input "range" at bounding box center [955, 217] width 289 height 5
radio input "false"
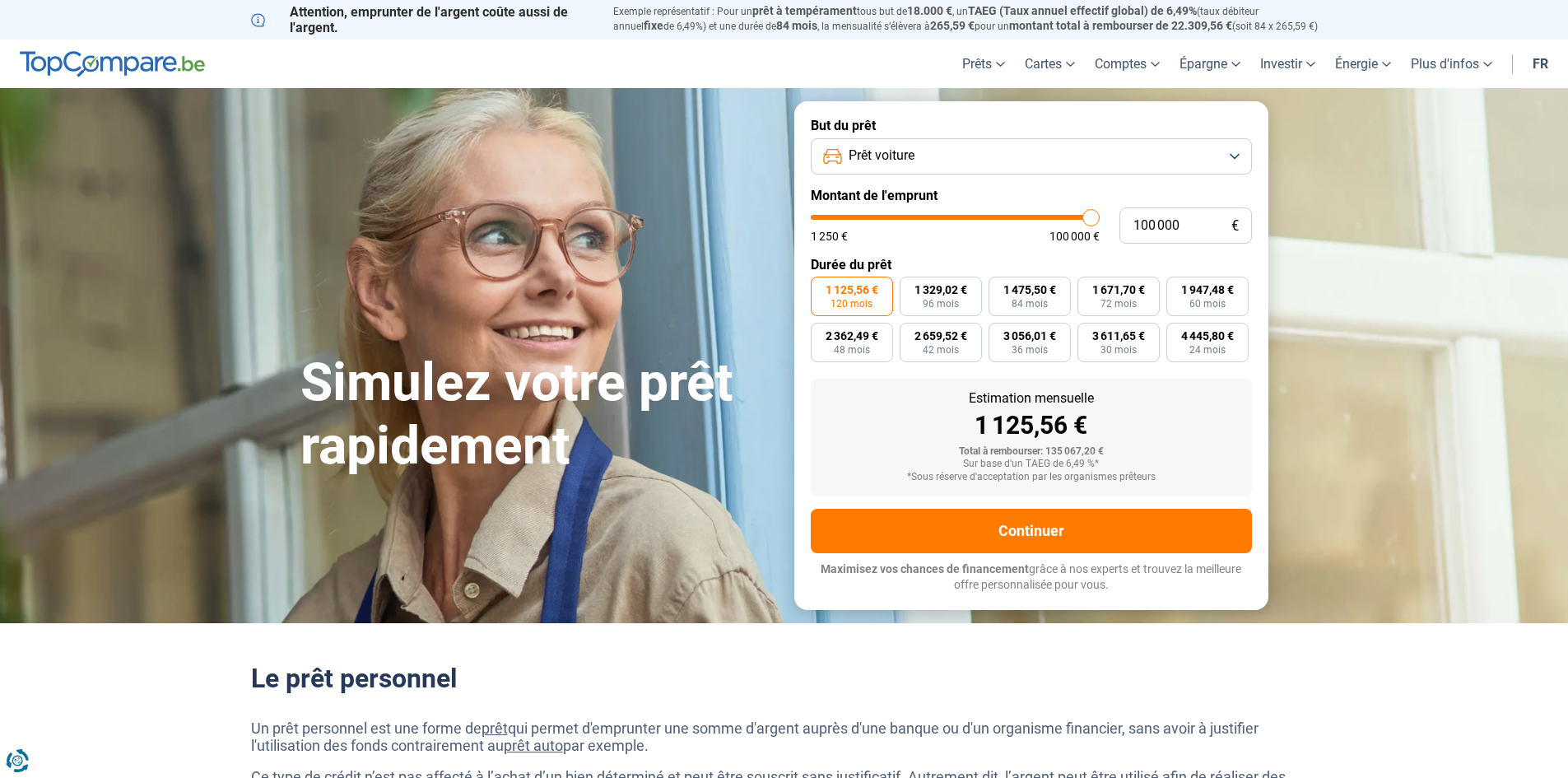
type input "99 250"
type input "99250"
type input "99 000"
type input "99000"
type input "97 750"
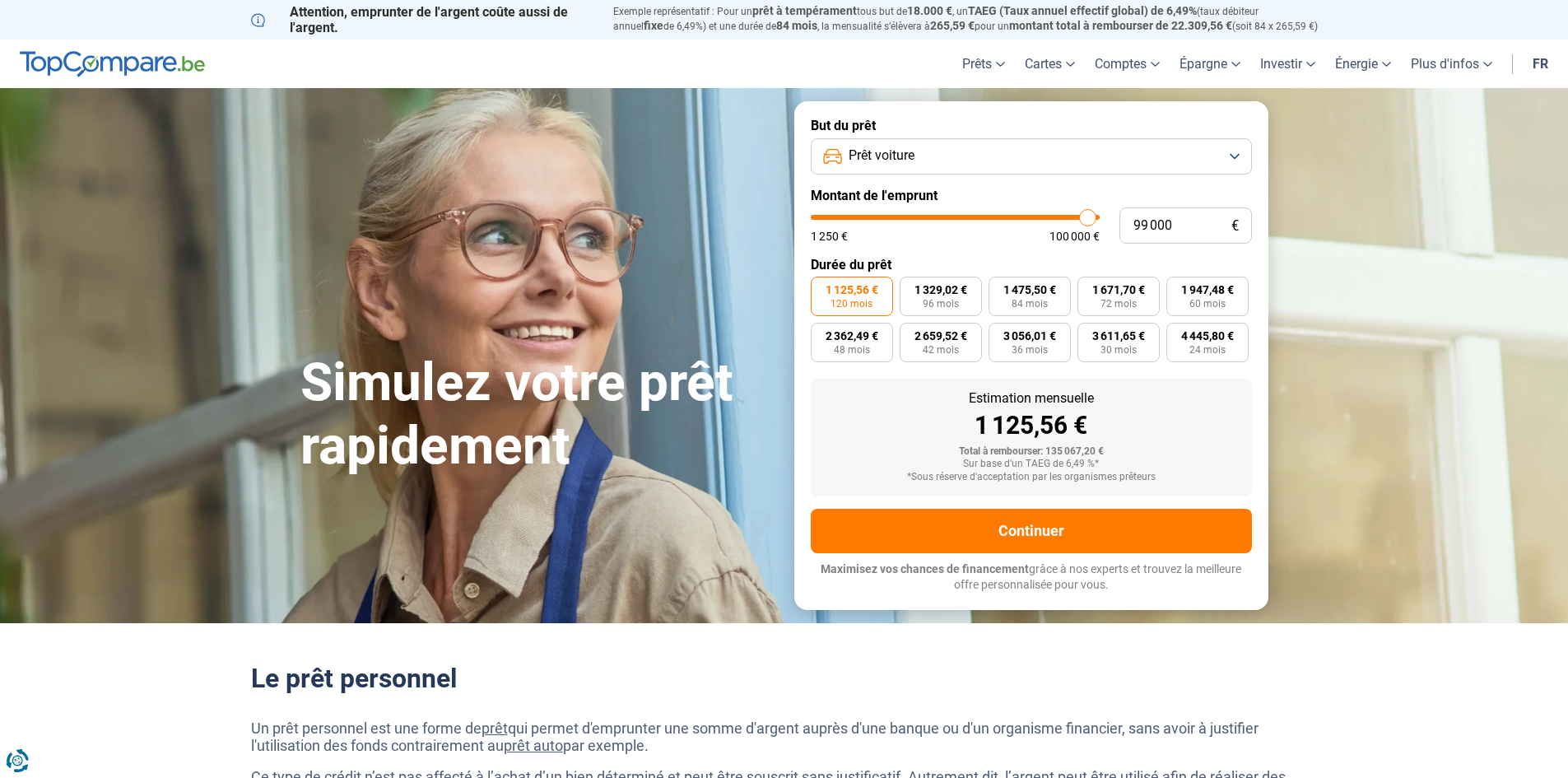
type input "97750"
type input "93 250"
type input "93250"
type input "89 750"
type input "89750"
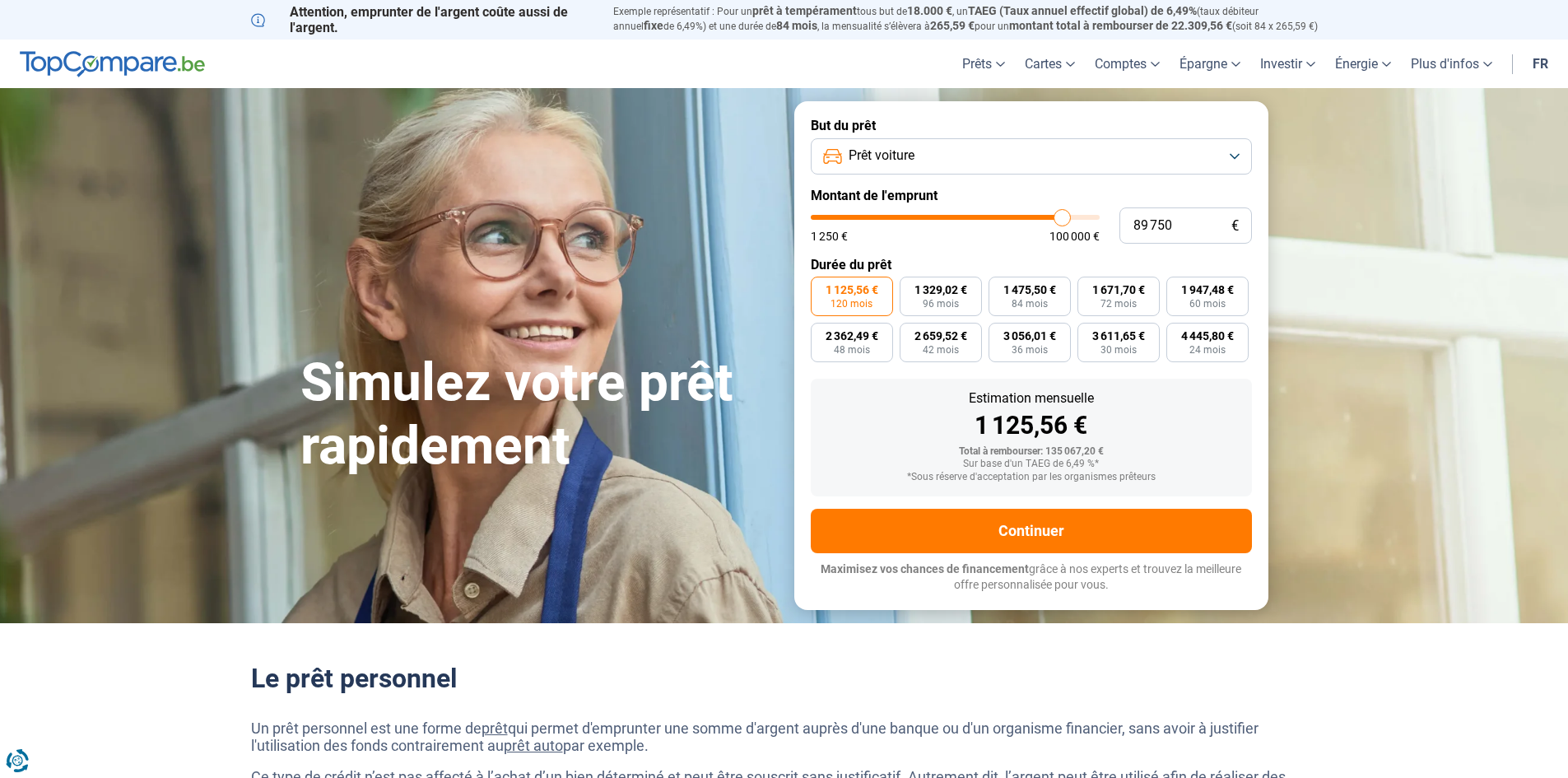
type input "87 500"
type input "87500"
type input "85 500"
type input "85500"
type input "83 750"
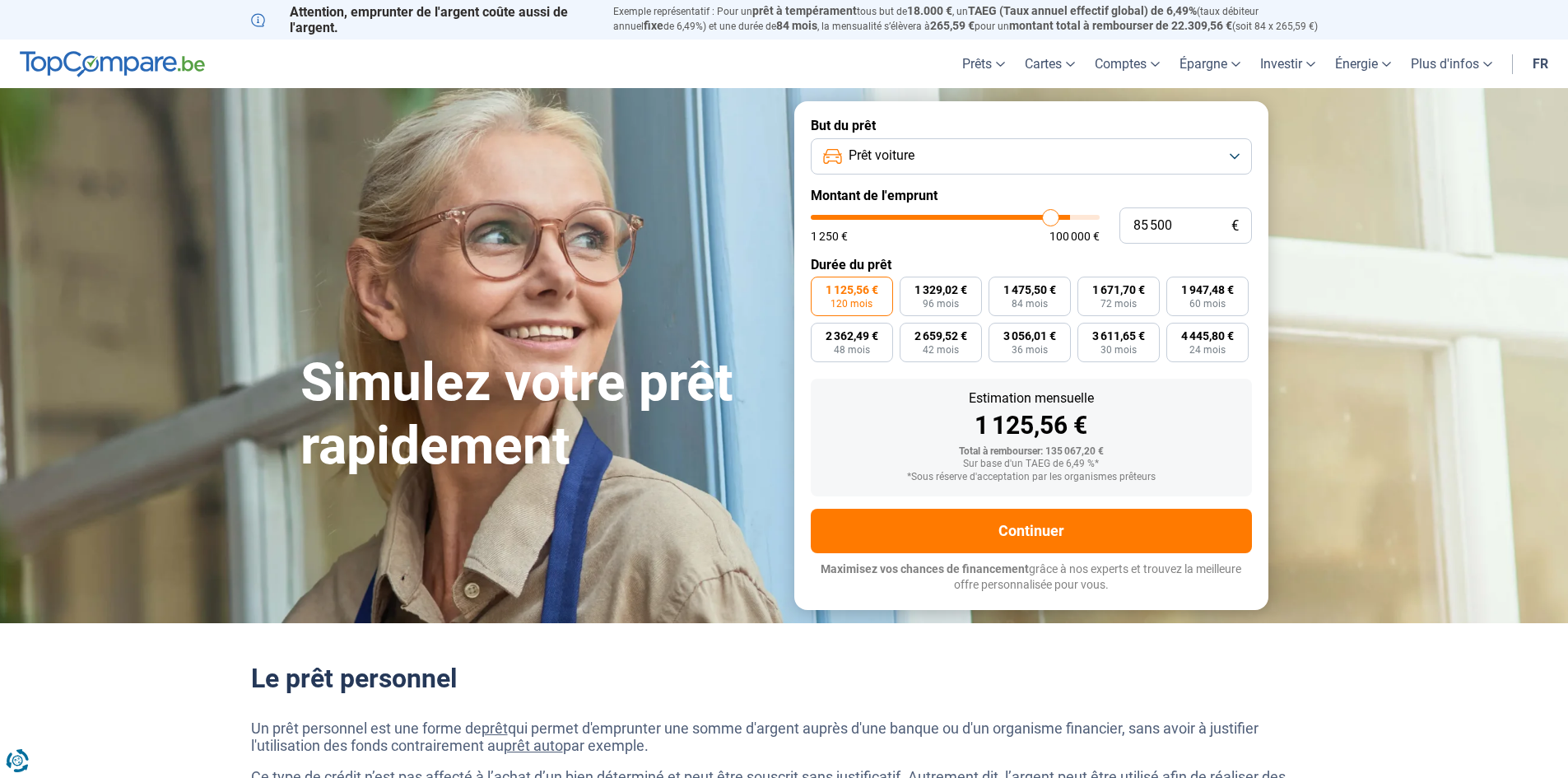
type input "83750"
type input "82 750"
type input "82750"
type input "82 250"
type input "82250"
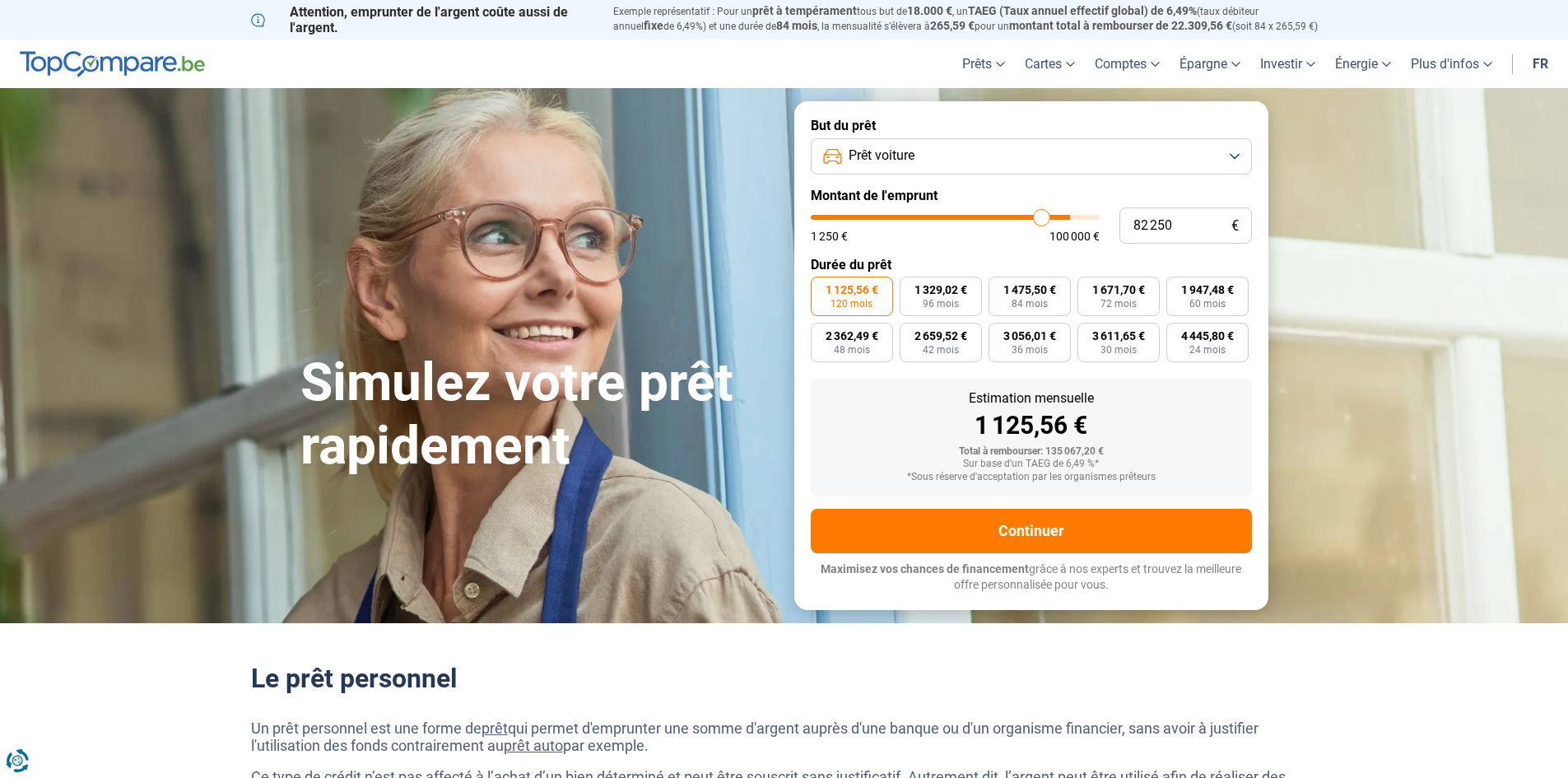
type input "81 750"
type input "81750"
type input "81 250"
type input "81250"
type input "79 500"
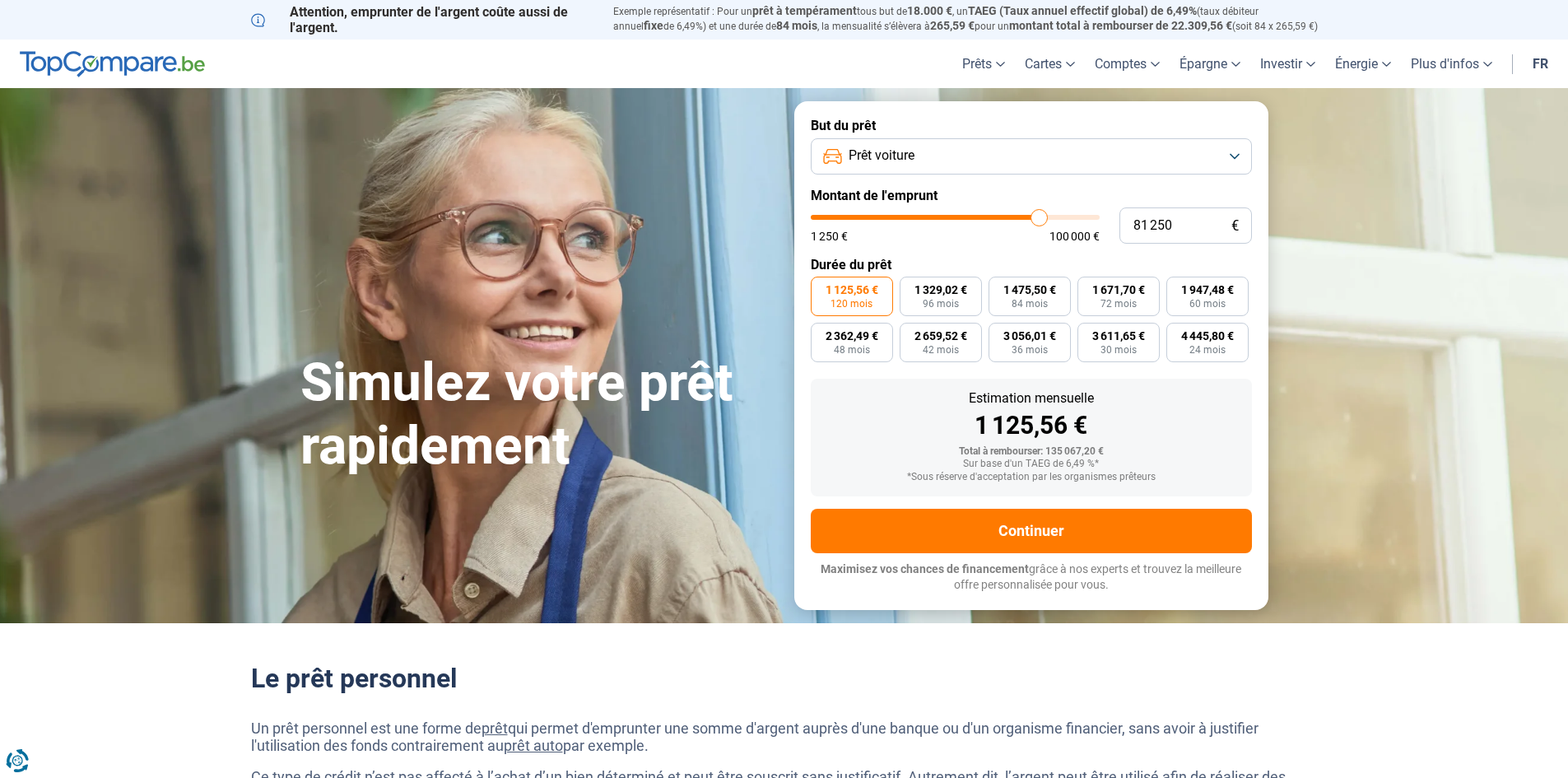
type input "79500"
type input "78 500"
type input "78500"
type input "77 750"
type input "77750"
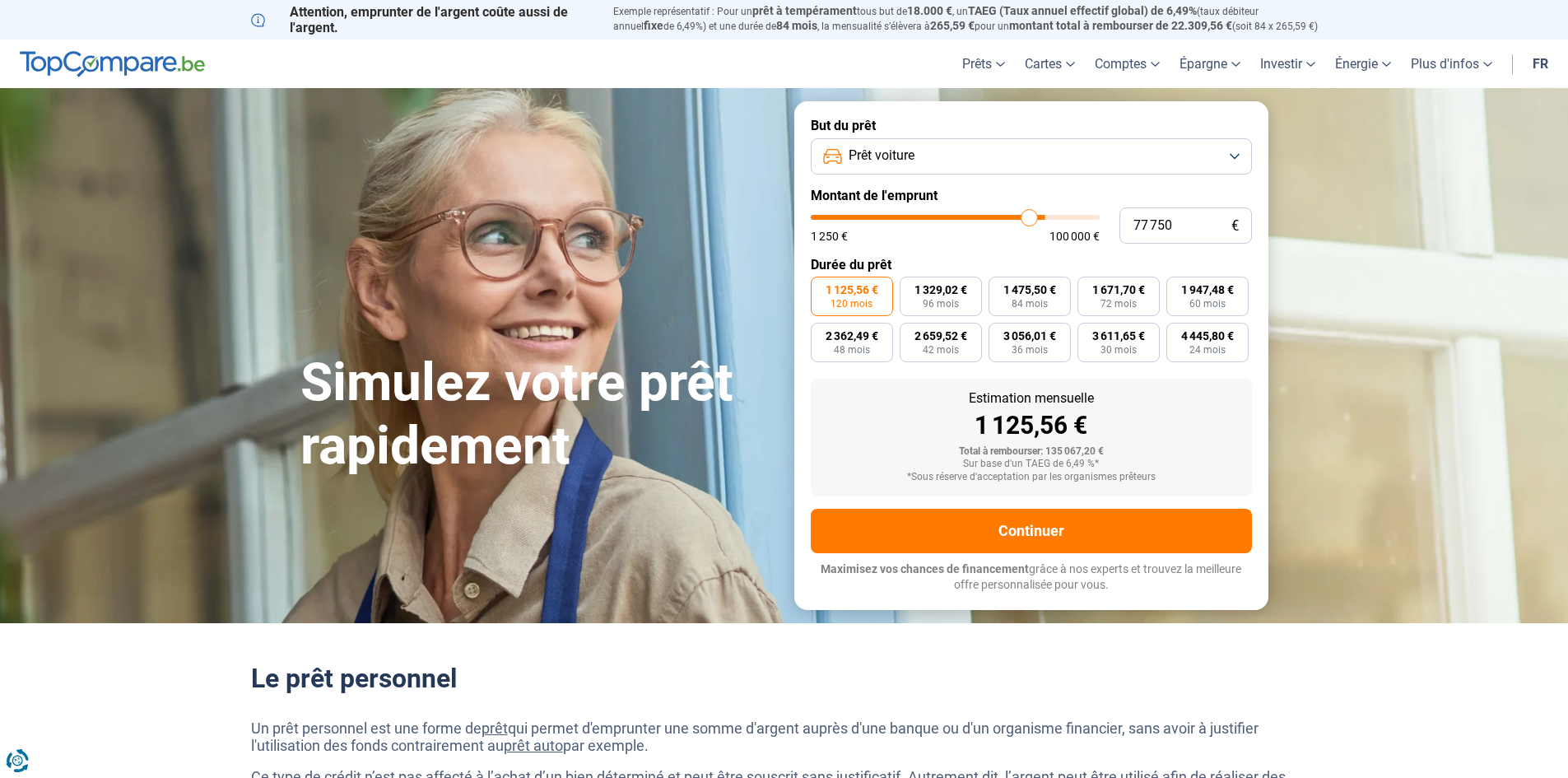
type input "77 000"
drag, startPoint x: 1091, startPoint y: 212, endPoint x: 1027, endPoint y: 223, distance: 64.9
type input "77000"
click at [1027, 220] on input "range" at bounding box center [955, 217] width 289 height 5
type input "76 500"
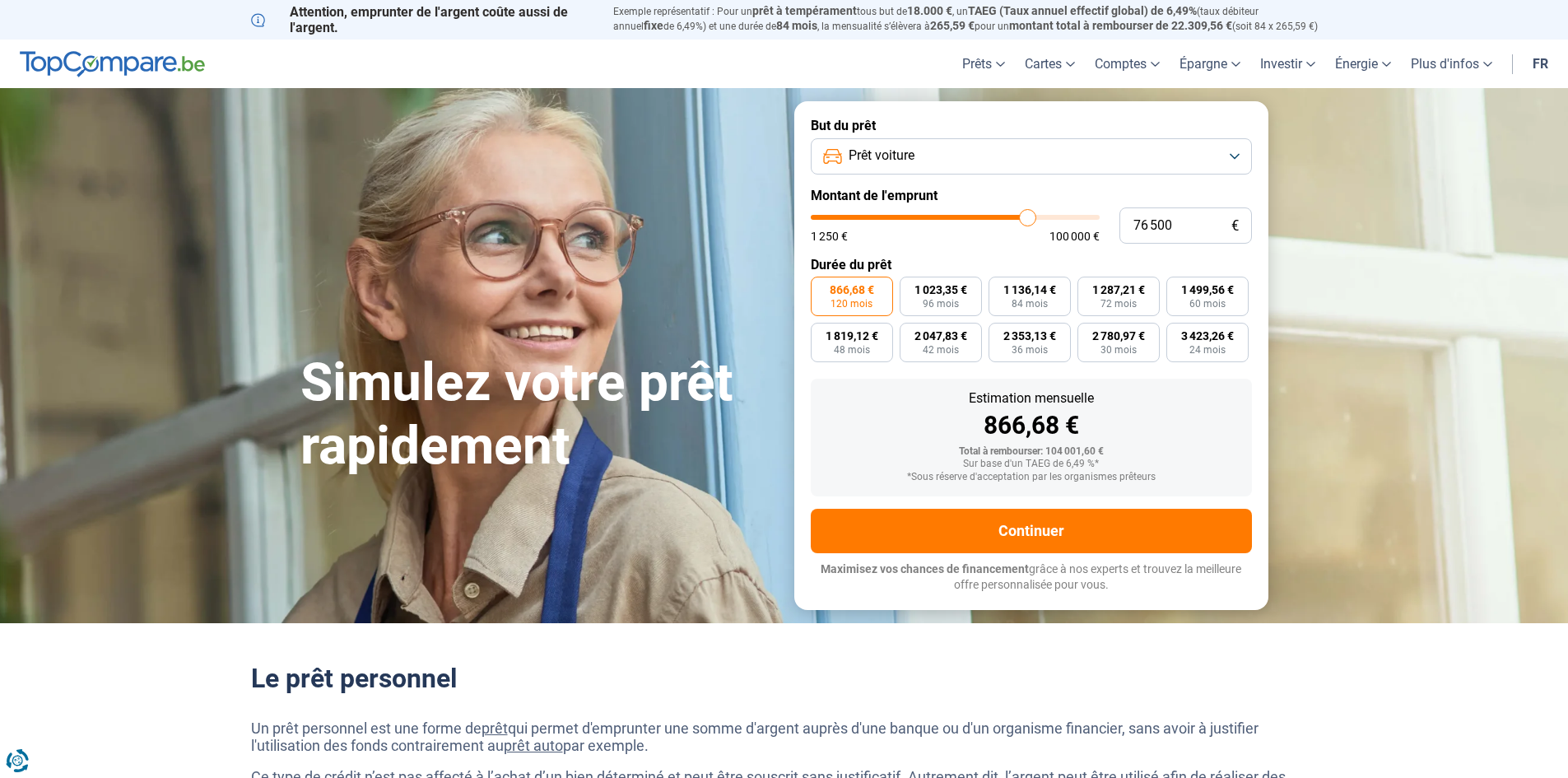
type input "76500"
type input "74 750"
type input "74750"
type input "70 500"
type input "70500"
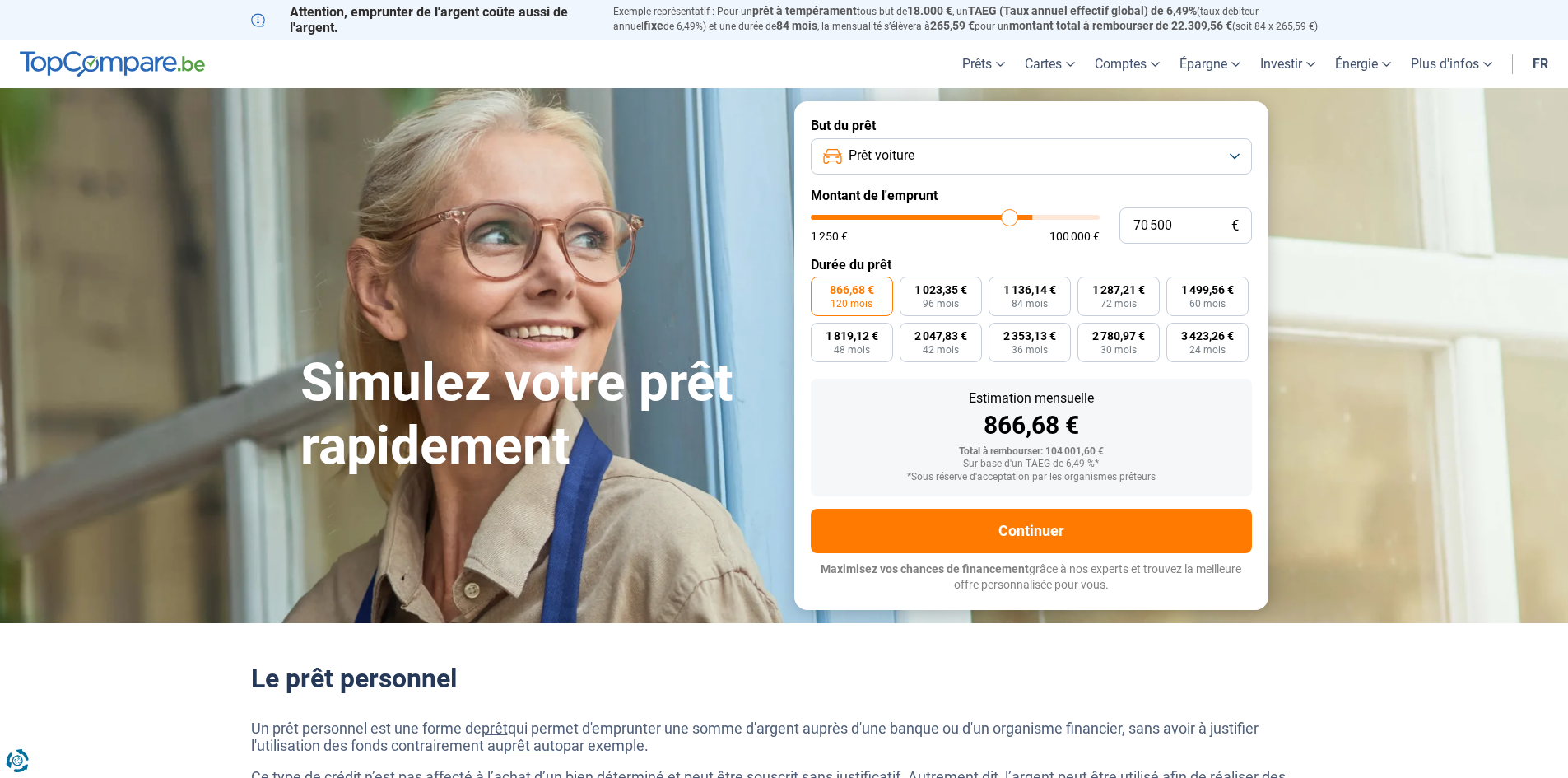
type input "66 250"
type input "66250"
type input "63 000"
type input "63000"
type input "60 750"
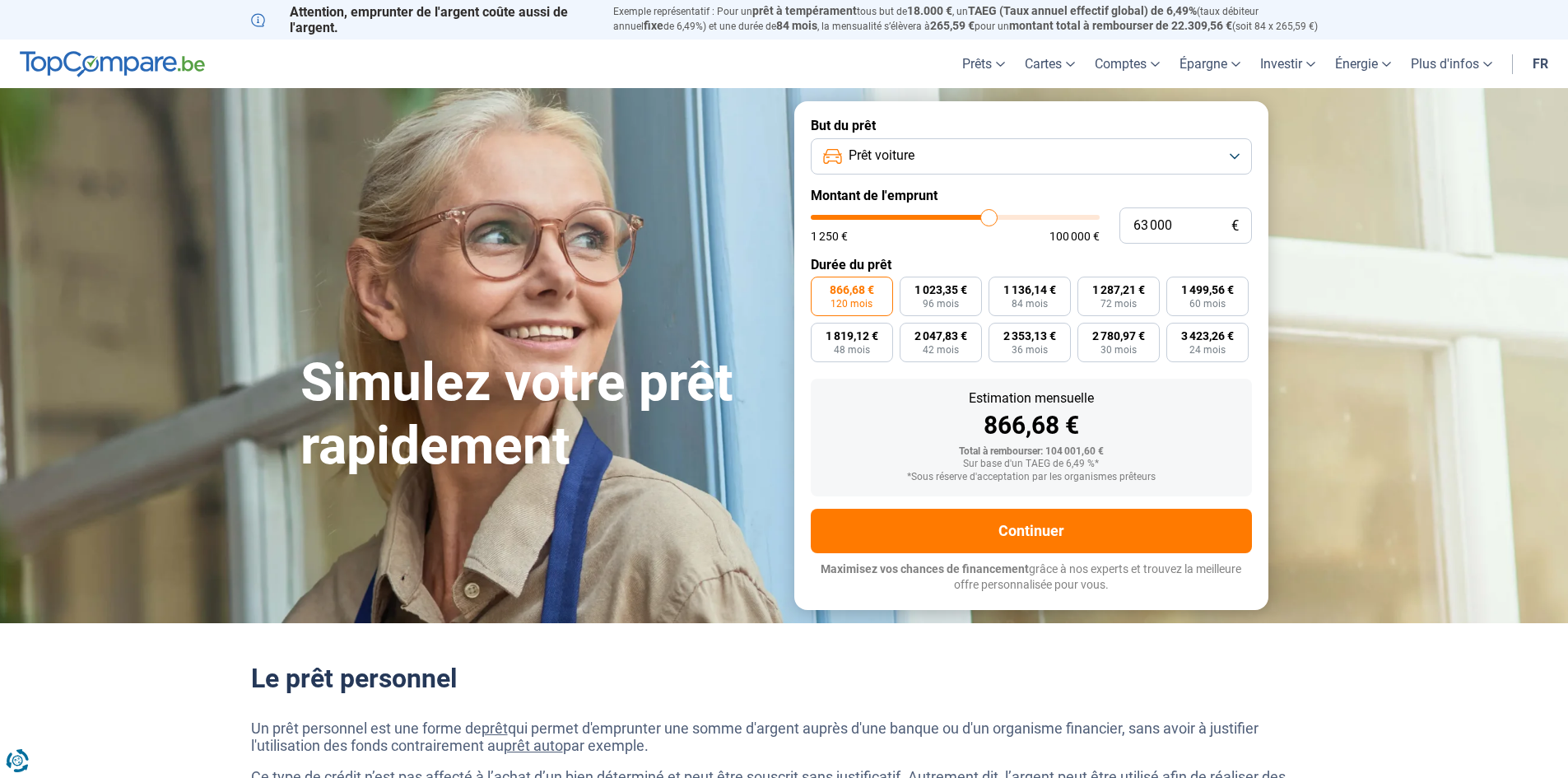
type input "60750"
type input "60 250"
drag, startPoint x: 1027, startPoint y: 223, endPoint x: 981, endPoint y: 223, distance: 46.0
type input "60250"
click at [981, 220] on input "range" at bounding box center [955, 217] width 289 height 5
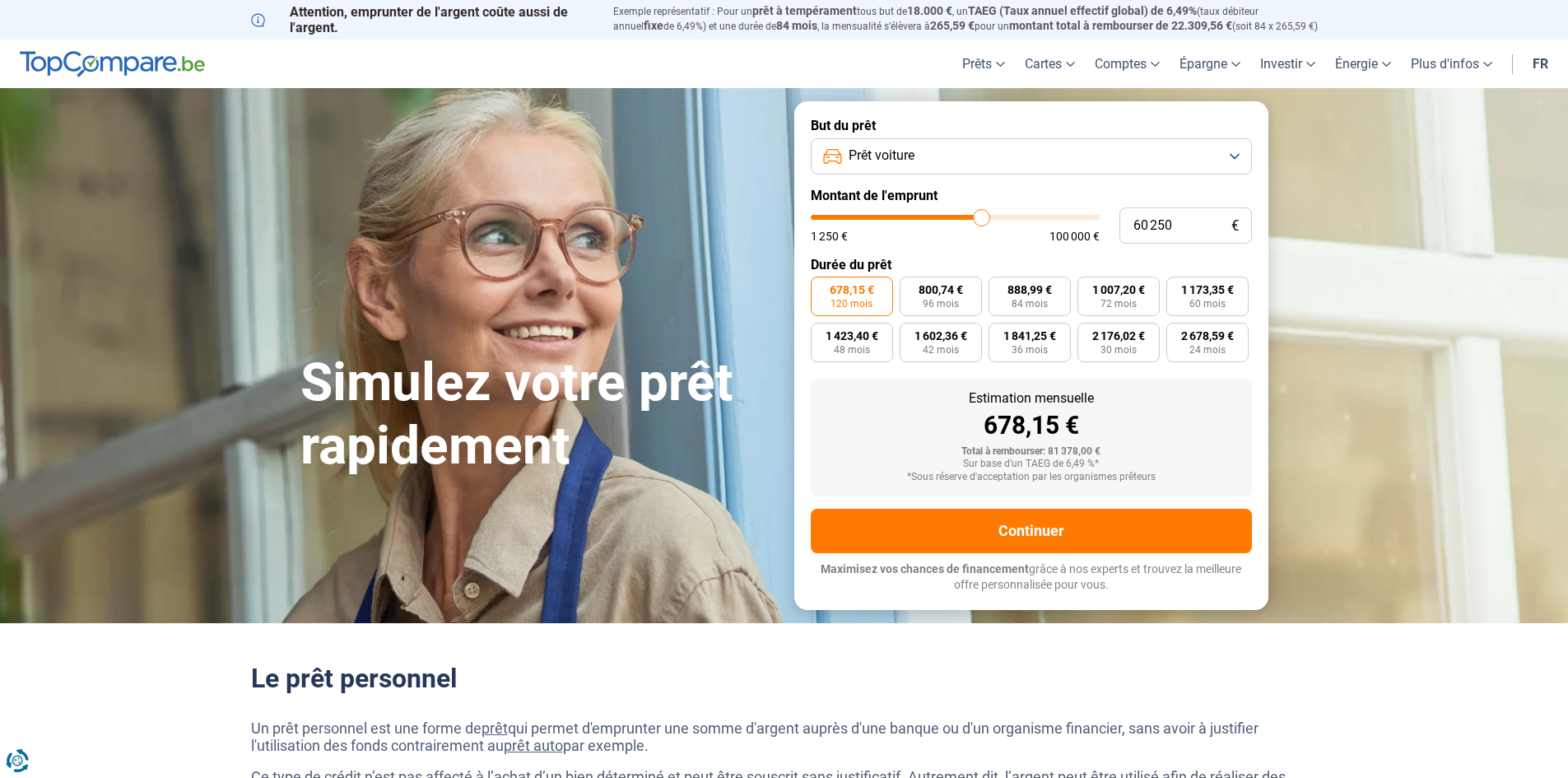
type input "59 250"
type input "59250"
type input "59 000"
type input "59000"
type input "58 750"
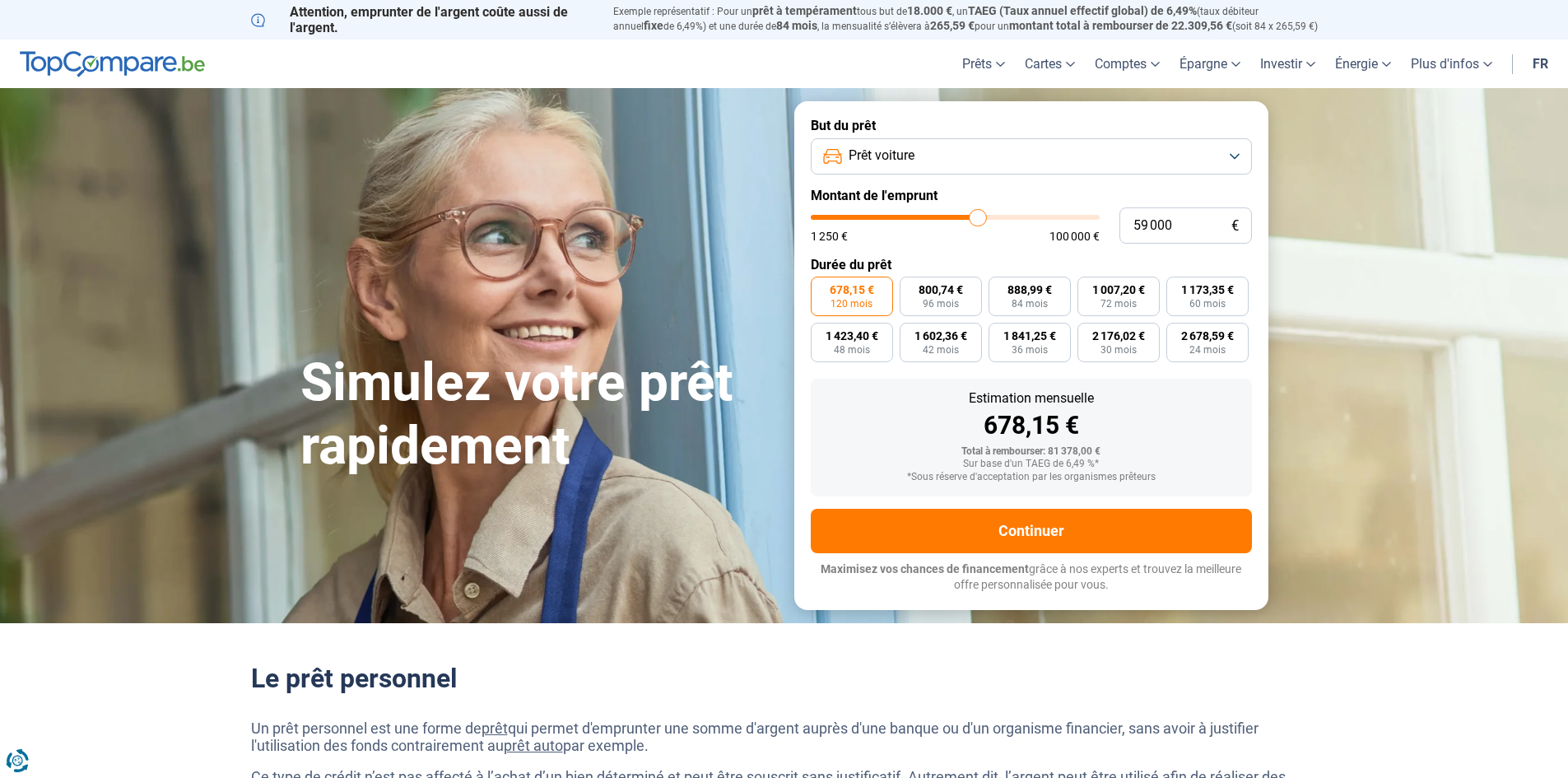
type input "58750"
type input "58 000"
type input "58000"
type input "57 750"
type input "57750"
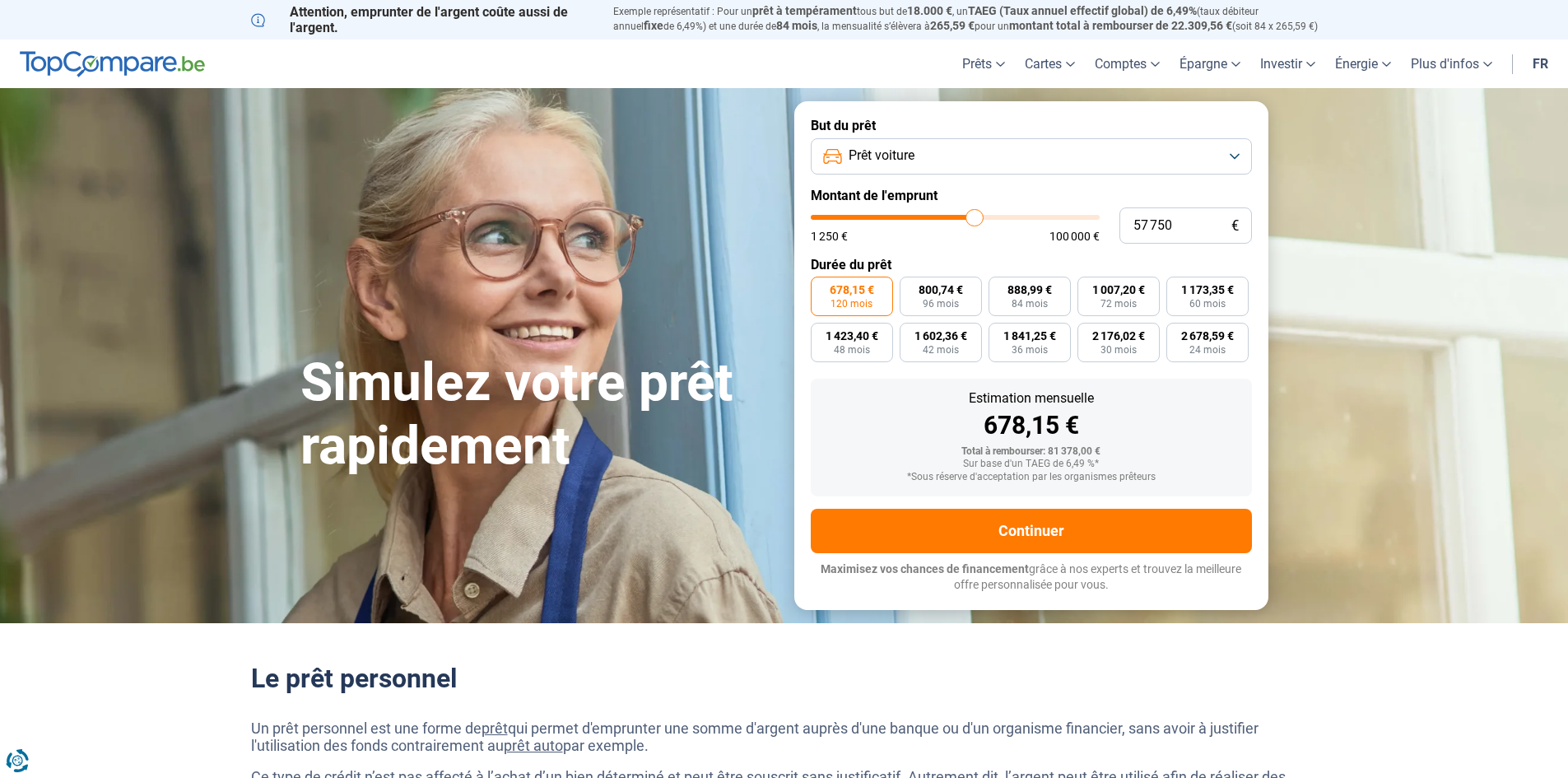
type input "57 250"
type input "57250"
type input "56 000"
type input "56000"
type input "55 000"
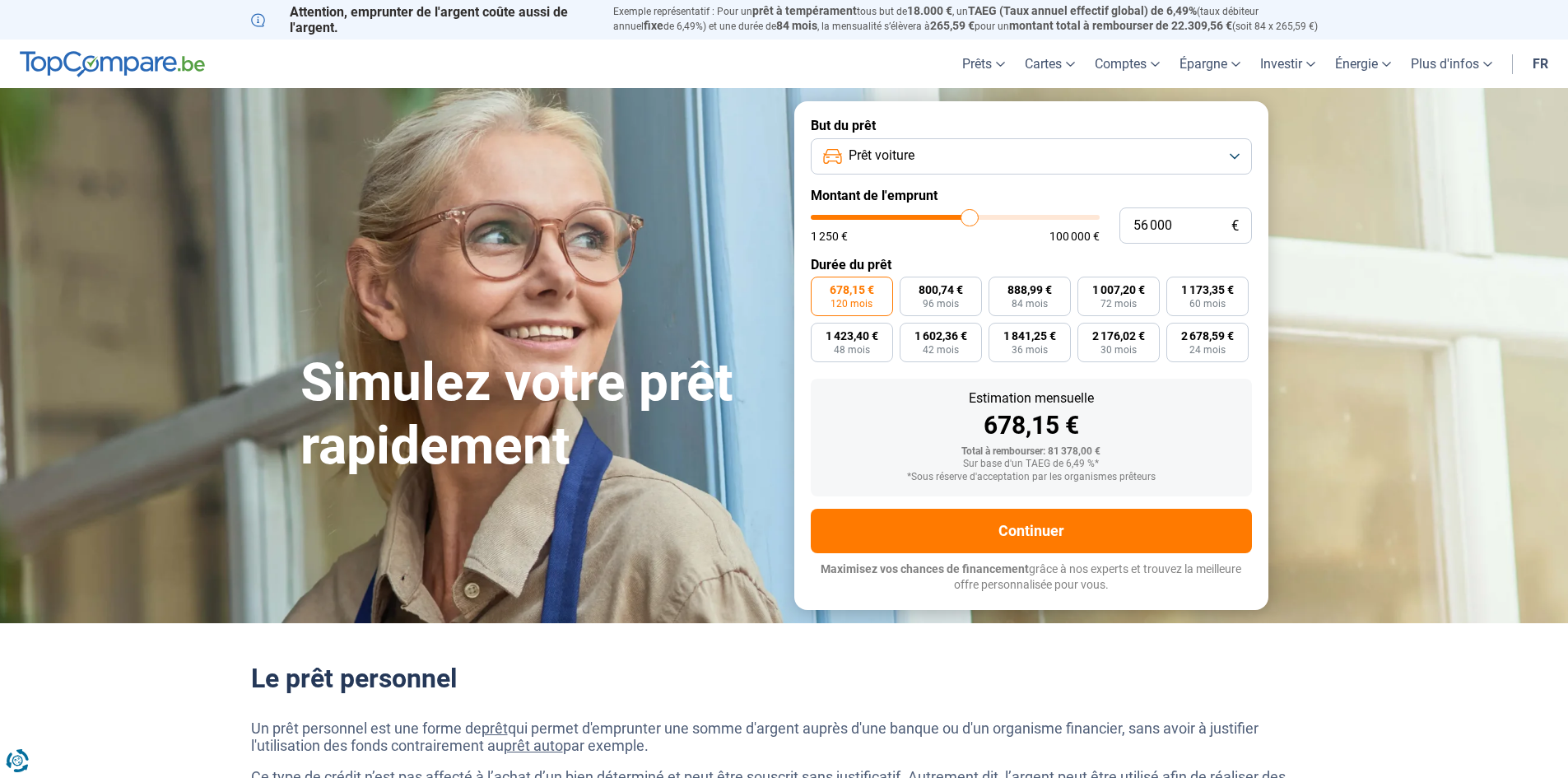
type input "55000"
type input "54 000"
type input "54000"
type input "52 750"
type input "52750"
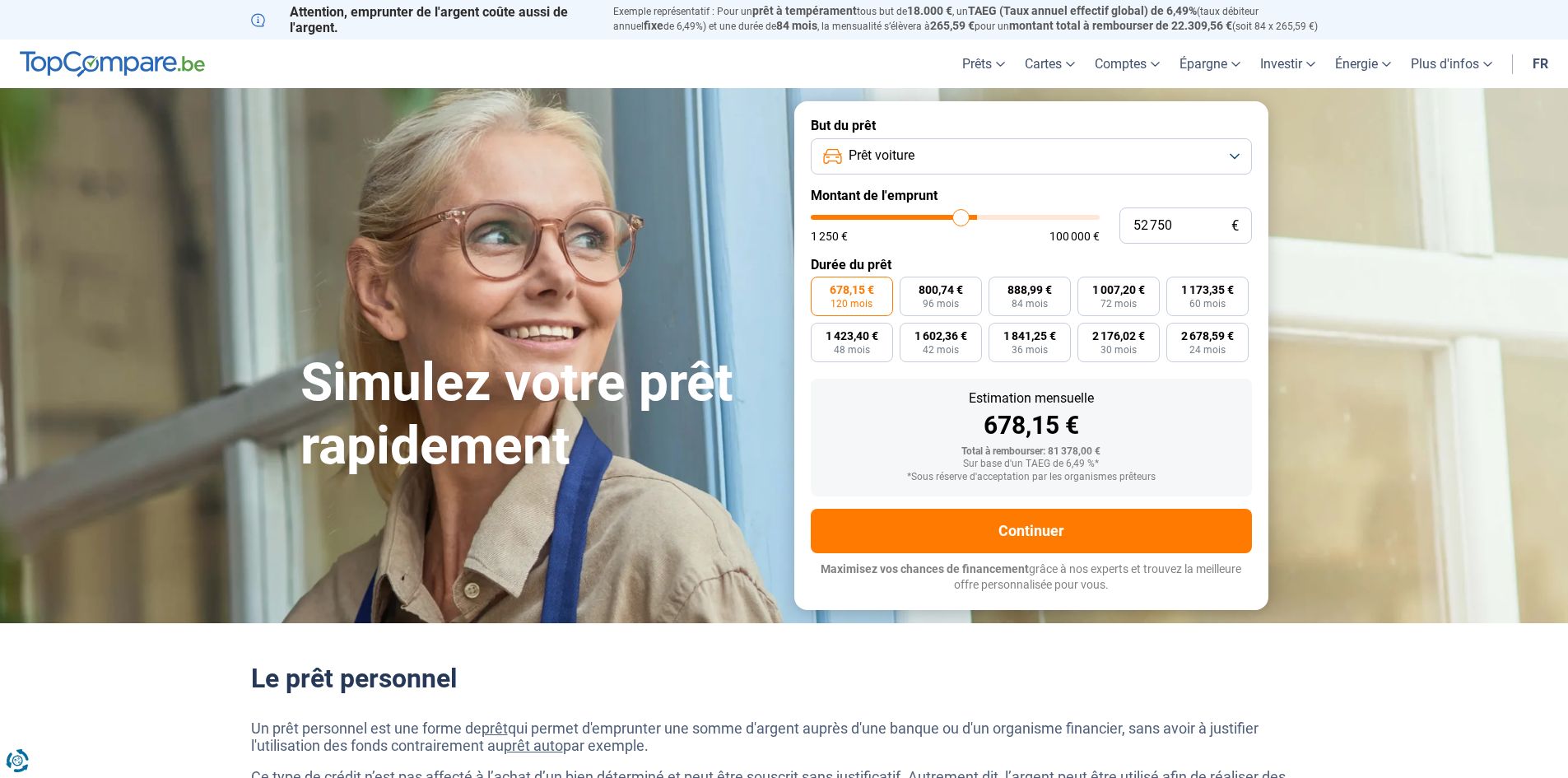
type input "52 500"
drag, startPoint x: 982, startPoint y: 223, endPoint x: 959, endPoint y: 224, distance: 23.0
type input "52500"
click at [959, 220] on input "range" at bounding box center [955, 217] width 289 height 5
click at [1459, 175] on link "À propos" at bounding box center [1483, 170] width 119 height 29
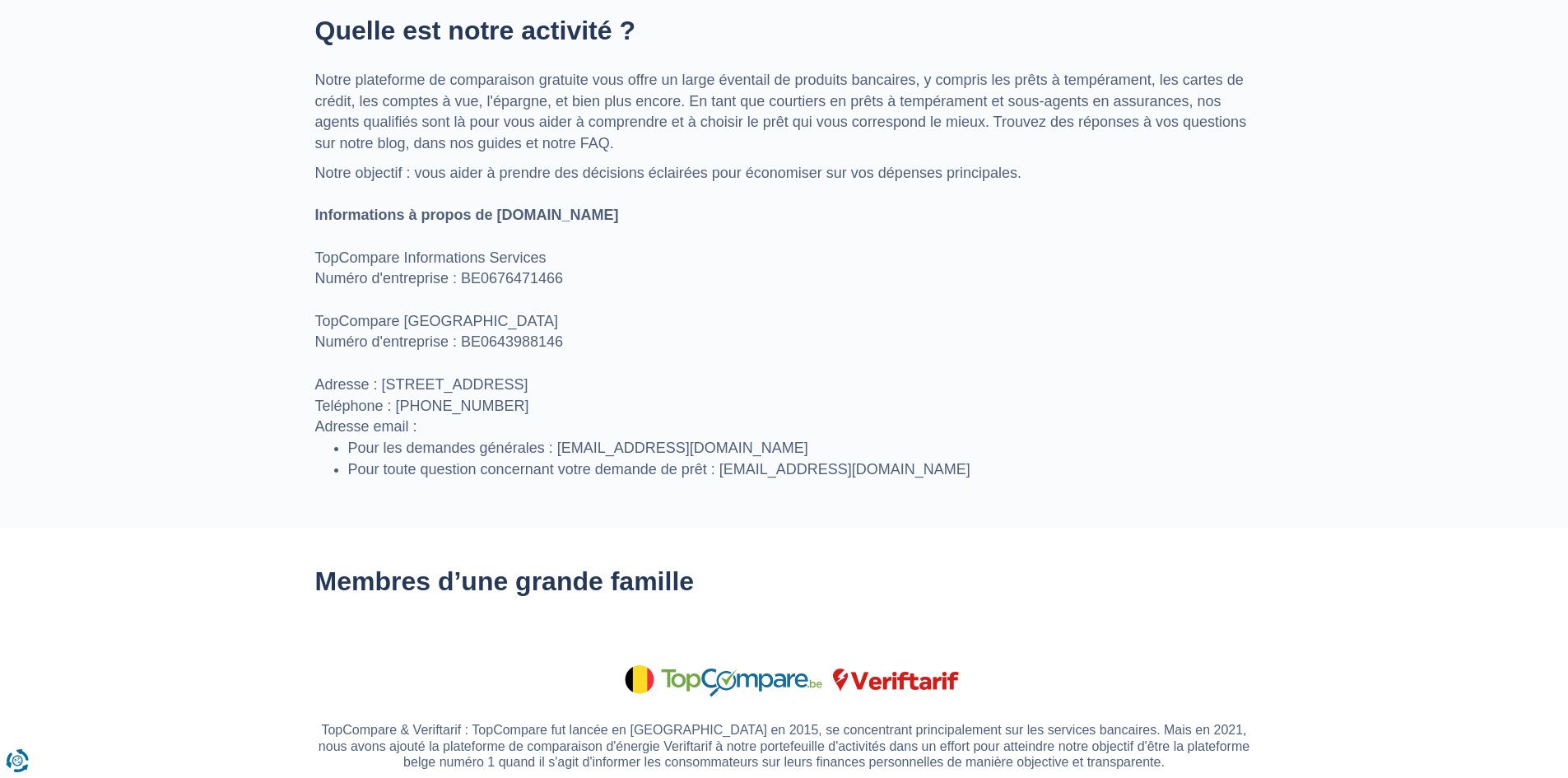
scroll to position [703, 0]
